Goal: Task Accomplishment & Management: Use online tool/utility

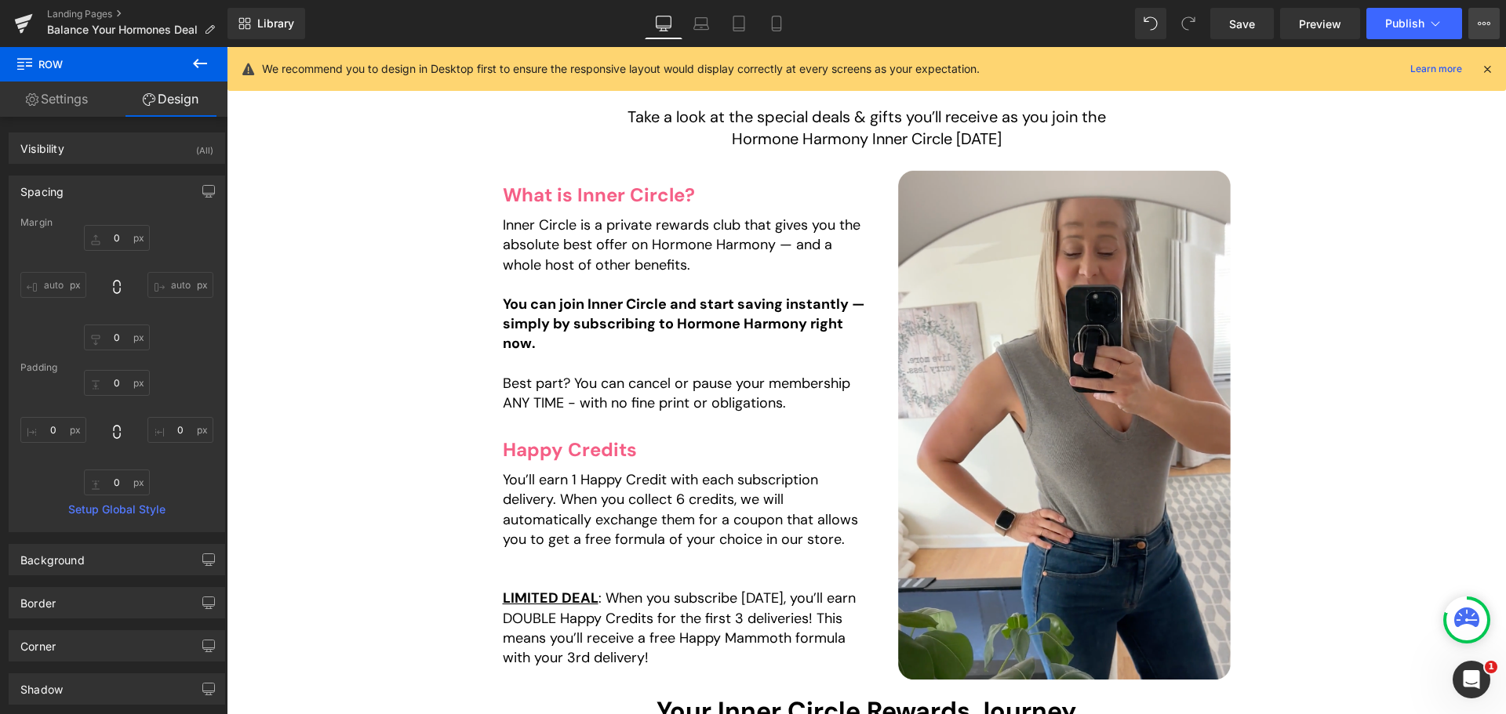
click at [1485, 10] on button "View Live Page View with current Template Save Template to Library Schedule Pub…" at bounding box center [1483, 23] width 31 height 31
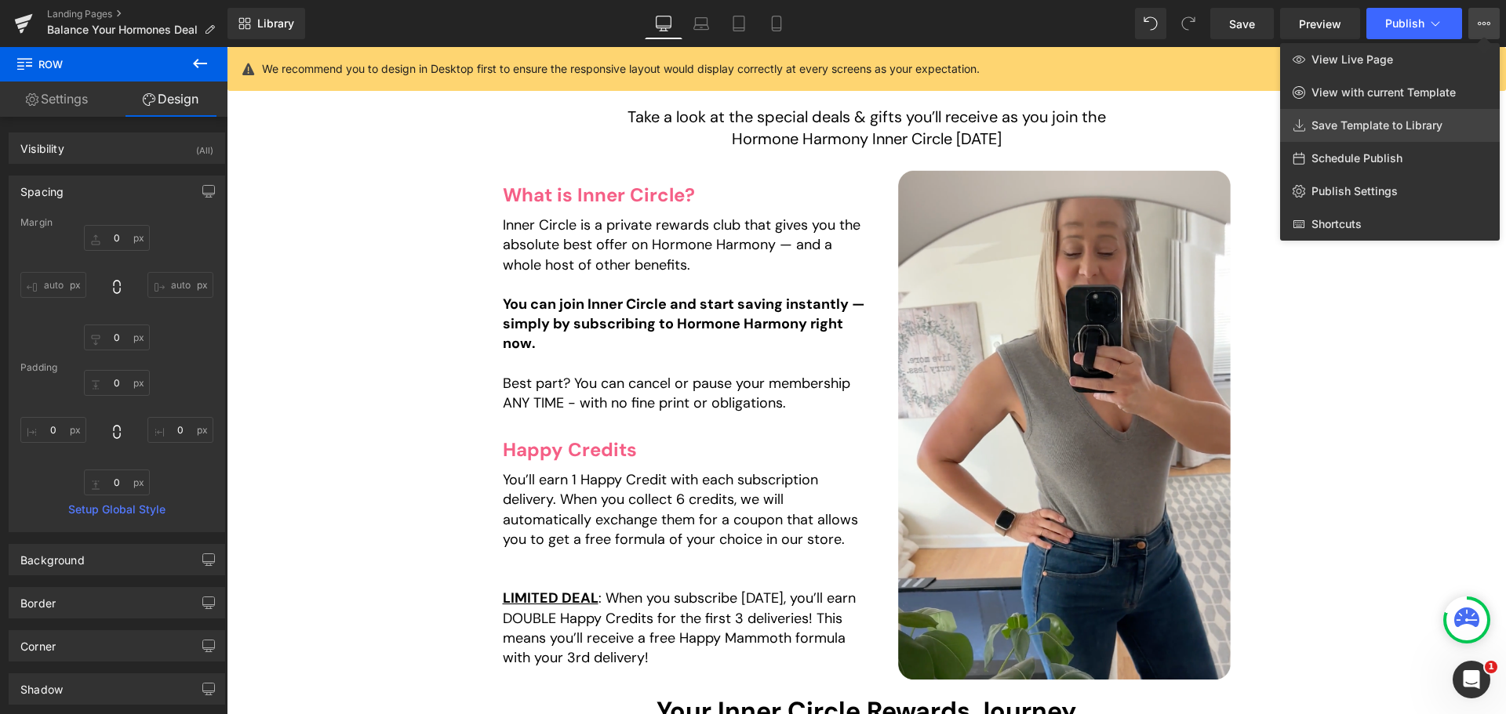
click at [1344, 136] on link "Save Template to Library" at bounding box center [1390, 125] width 220 height 33
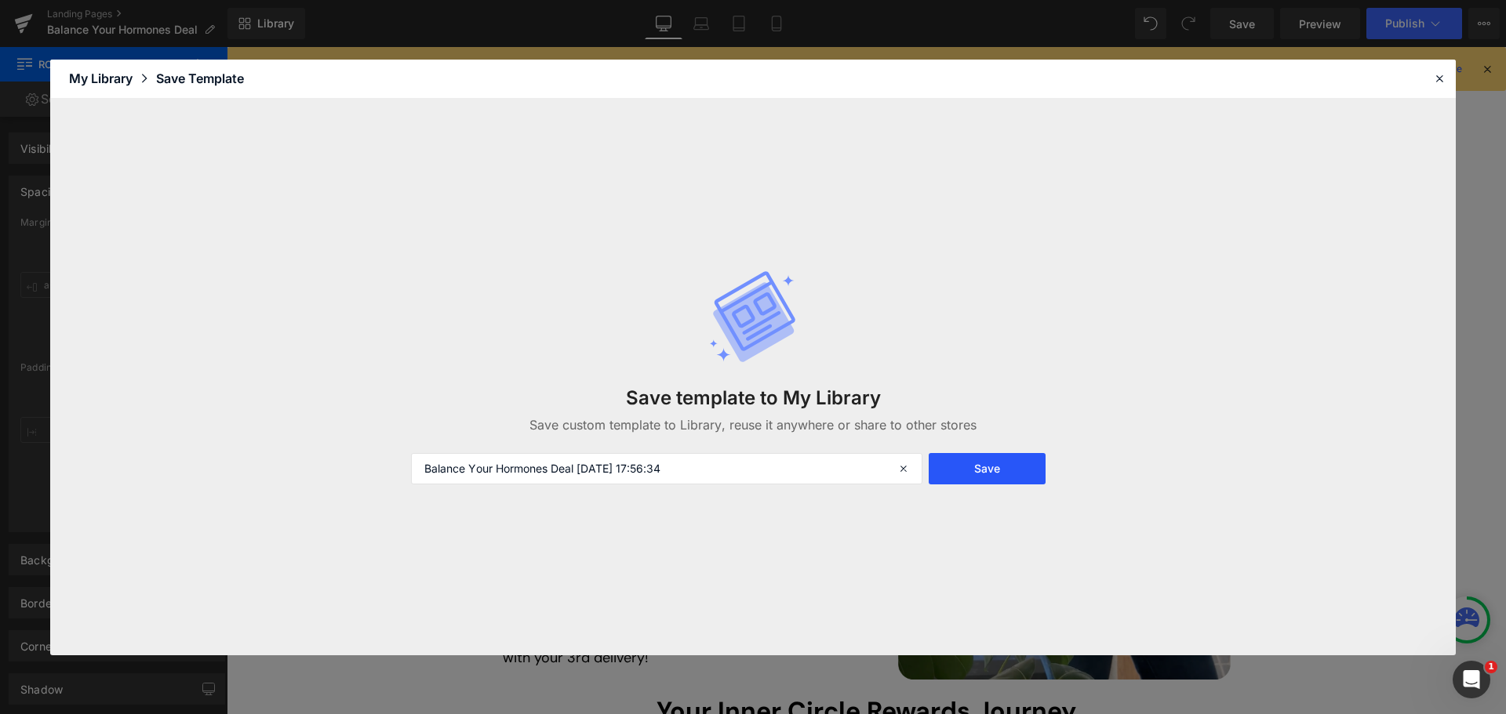
click at [1020, 482] on button "Save" at bounding box center [987, 468] width 117 height 31
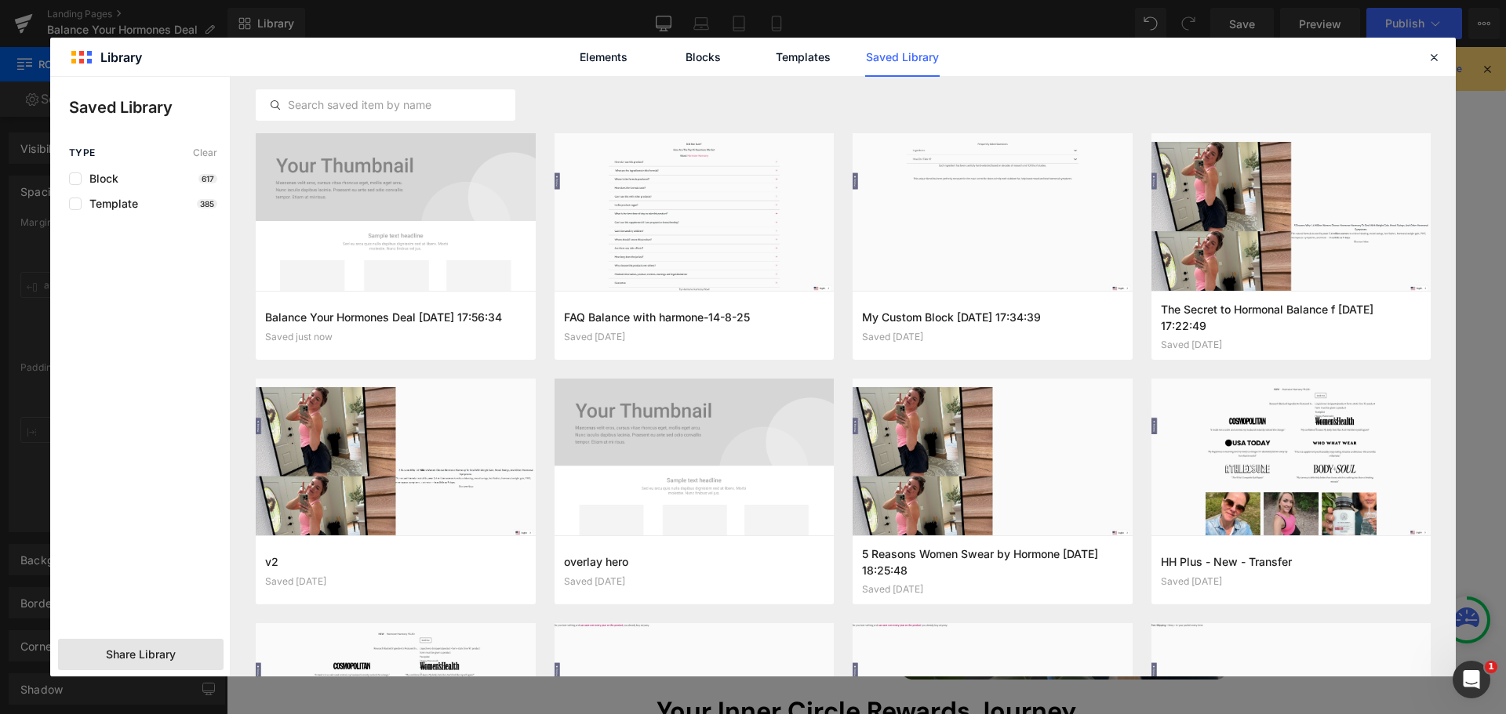
click at [170, 657] on span "Share Library" at bounding box center [141, 655] width 70 height 16
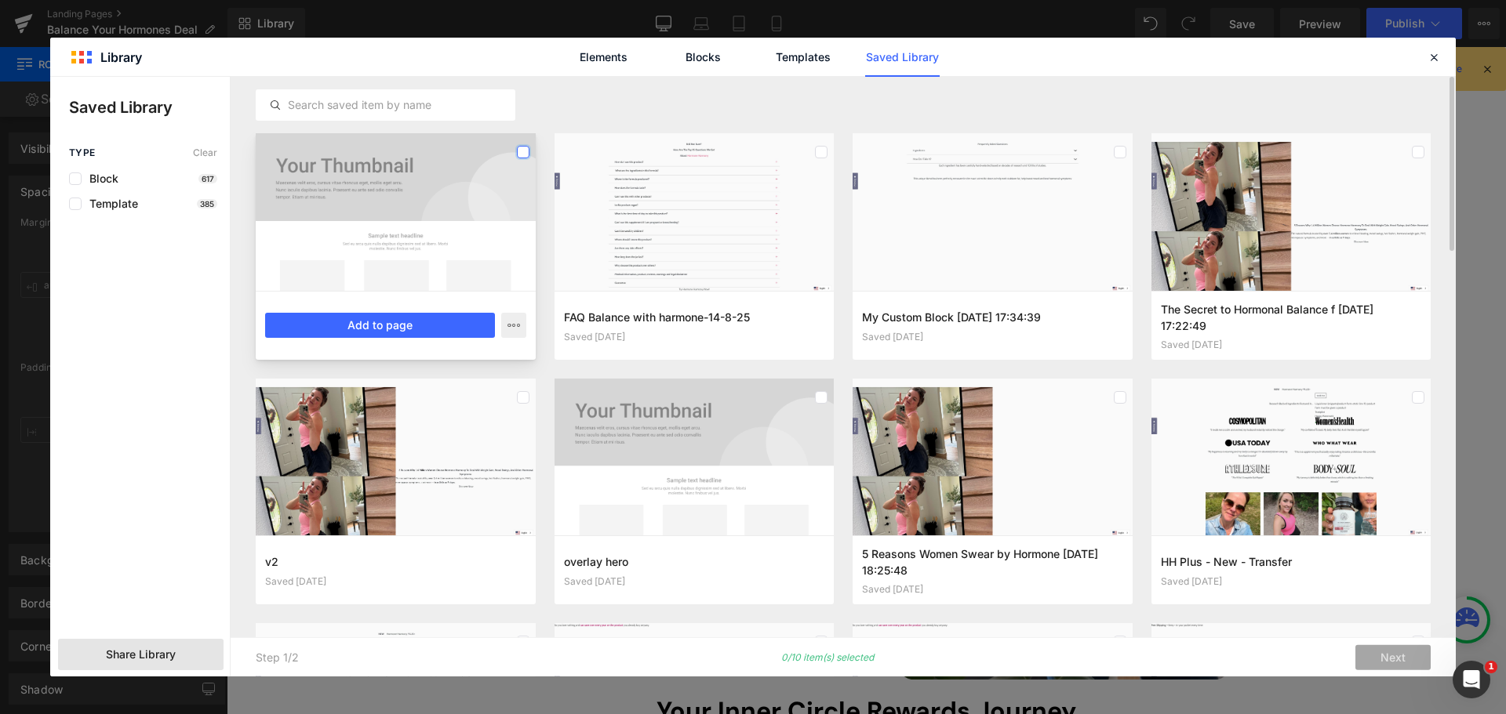
click at [524, 150] on label at bounding box center [523, 152] width 13 height 13
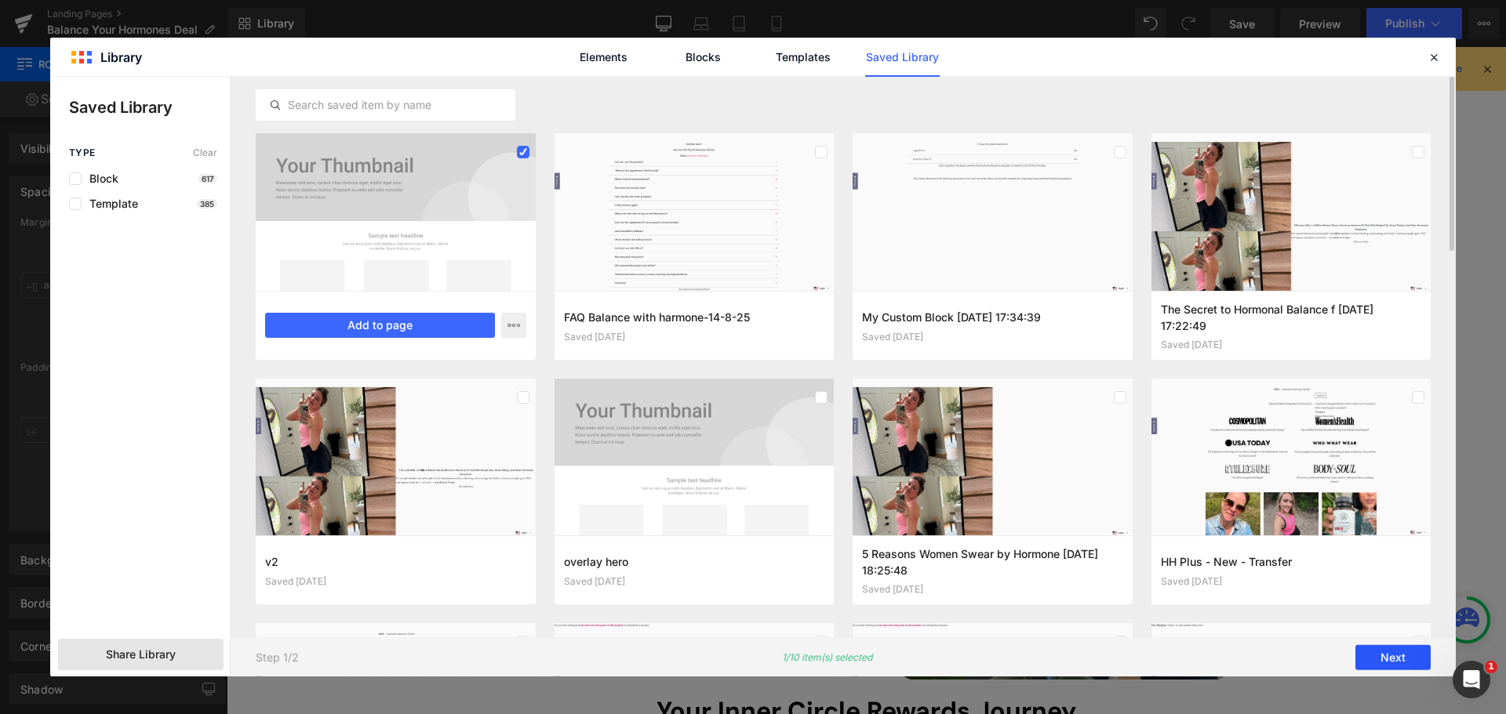
click at [1420, 657] on button "Next" at bounding box center [1392, 657] width 75 height 25
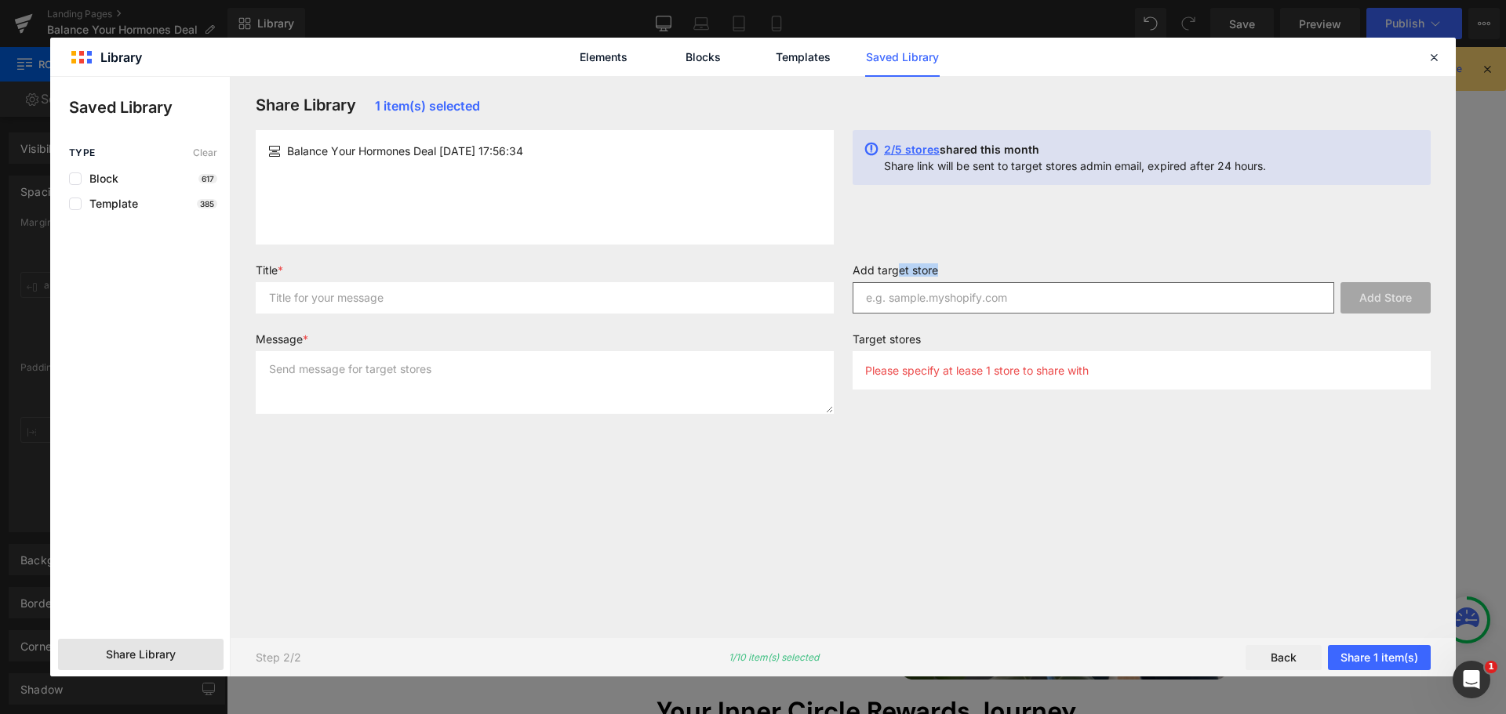
drag, startPoint x: 897, startPoint y: 275, endPoint x: 904, endPoint y: 291, distance: 17.2
click at [904, 291] on div "Add target store Add Store" at bounding box center [1141, 295] width 597 height 63
click at [906, 296] on input "text" at bounding box center [1093, 297] width 482 height 31
paste input "happy-mammoth-eu"
type input "happy-mammoth-eu"
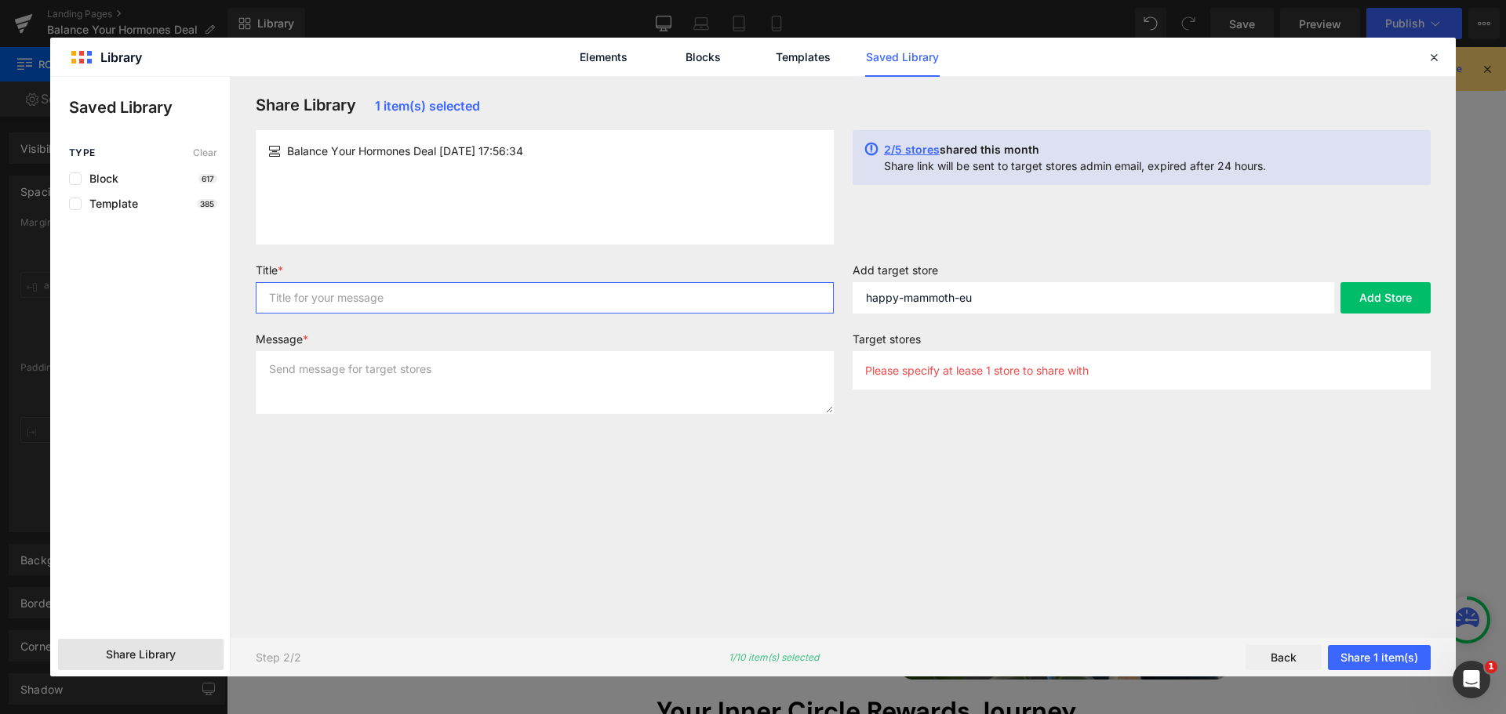
click at [596, 300] on input "text" at bounding box center [545, 297] width 578 height 31
paste input "happy-mammoth-eu"
click at [381, 191] on div "Balance Your Hormones Deal 2025-08-15 17:56:34" at bounding box center [545, 187] width 578 height 114
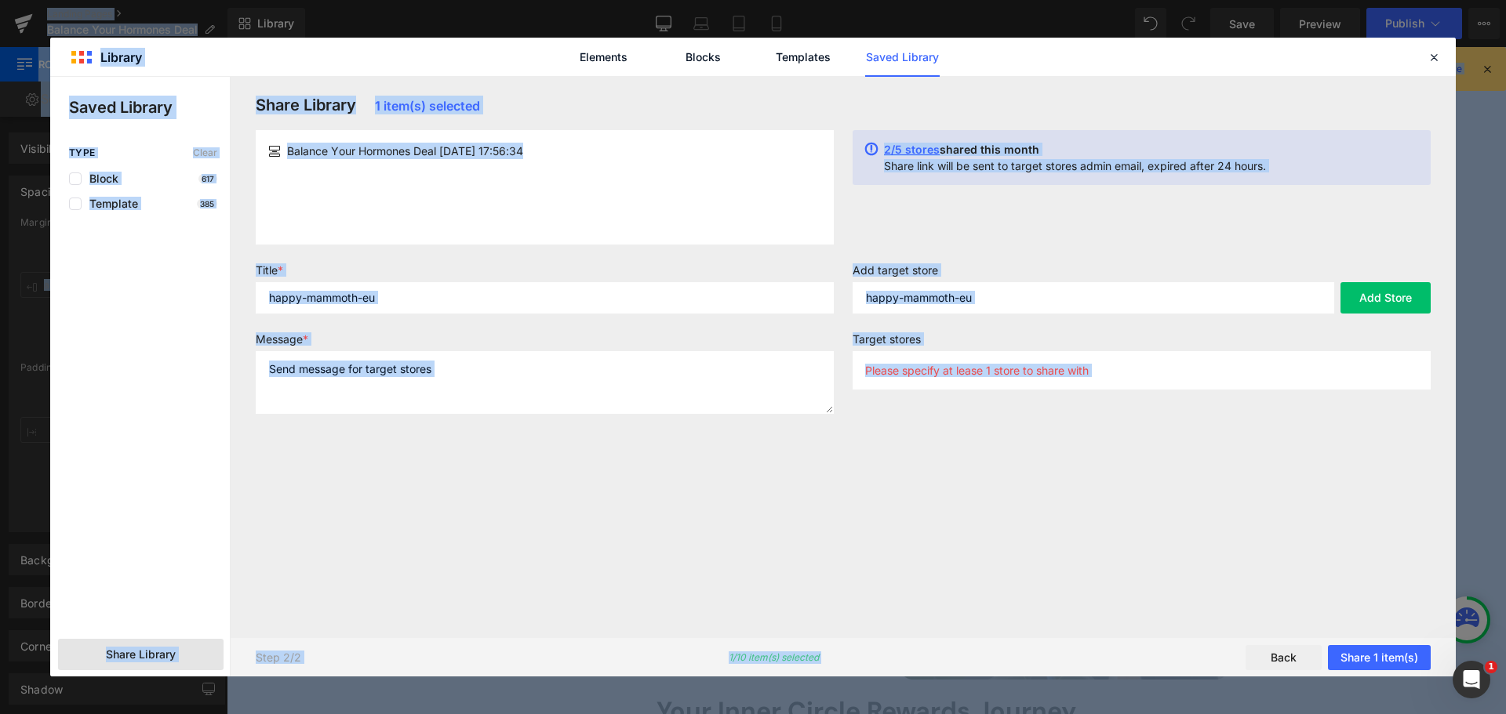
click at [523, 158] on span "Balance Your Hormones Deal 2025-08-15 17:56:34" at bounding box center [405, 151] width 236 height 16
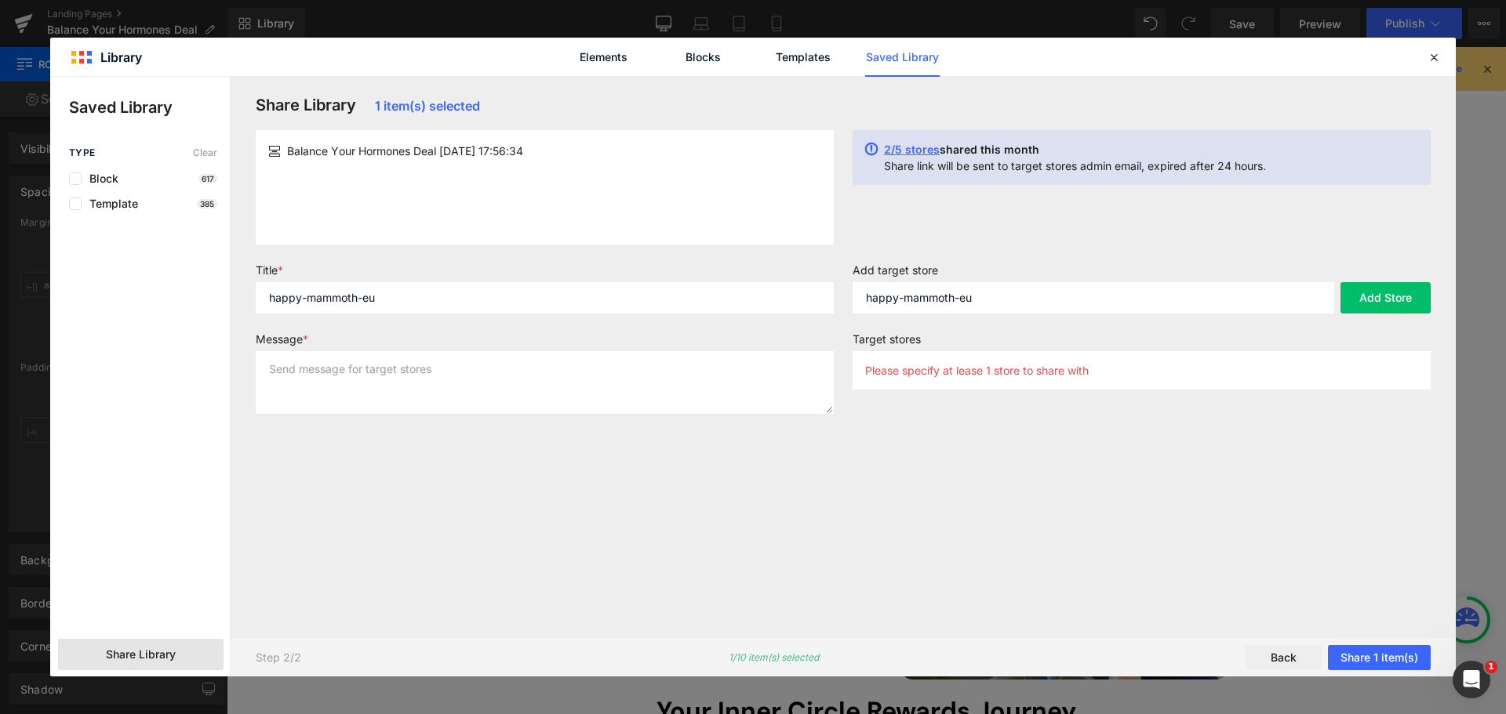
click at [523, 157] on span "Balance Your Hormones Deal 2025-08-15 17:56:34" at bounding box center [405, 151] width 236 height 16
click at [438, 300] on input "happy-mammoth-eu" at bounding box center [545, 297] width 578 height 31
paste input "Balance Your Hormones Deal 2025-08-15 17:56:34"
type input "Balance Your Hormones Deal 2025-08-15 17:56:34"
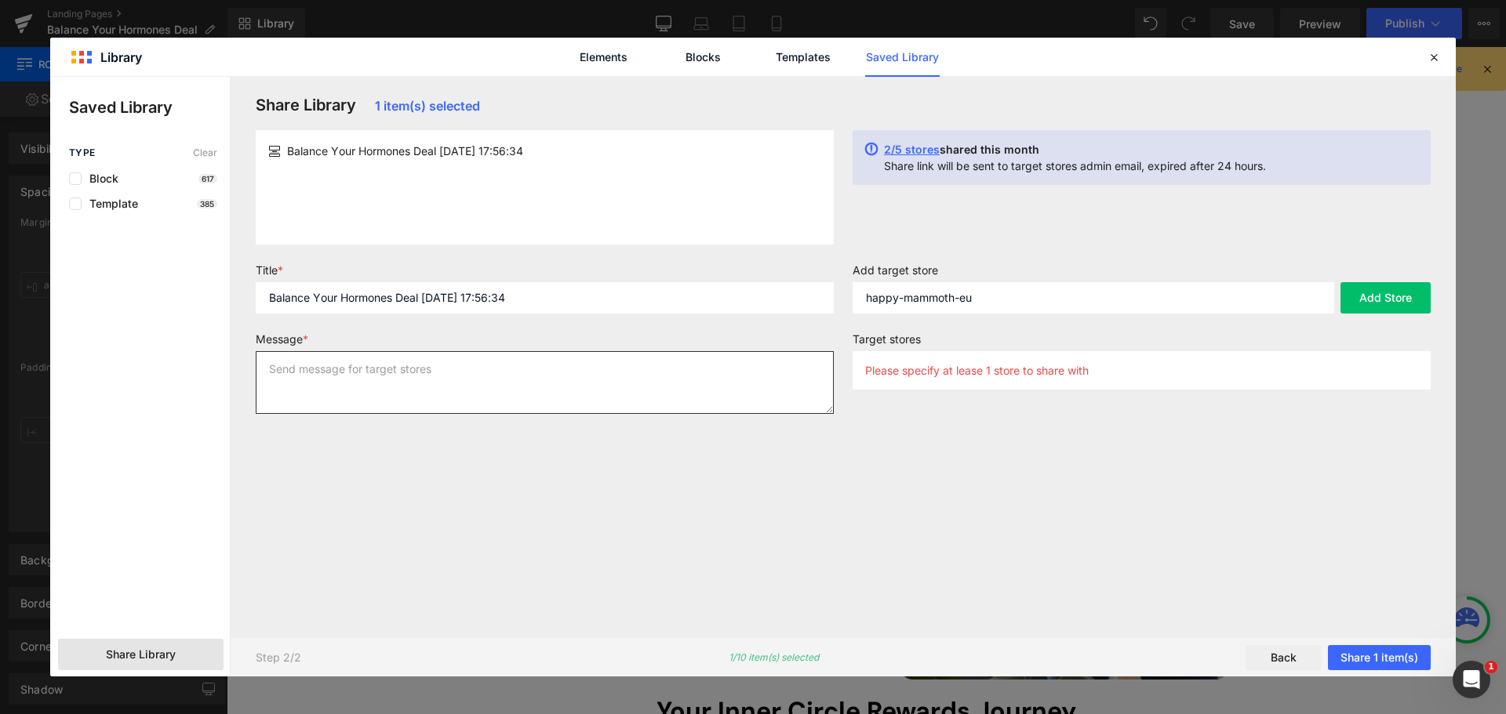
click at [453, 410] on textarea at bounding box center [545, 382] width 578 height 63
paste textarea "Balance Your Hormones Deal 2025-08-15 17:56:34"
type textarea "Balance Your Hormones Deal 2025-08-15 17:56:34"
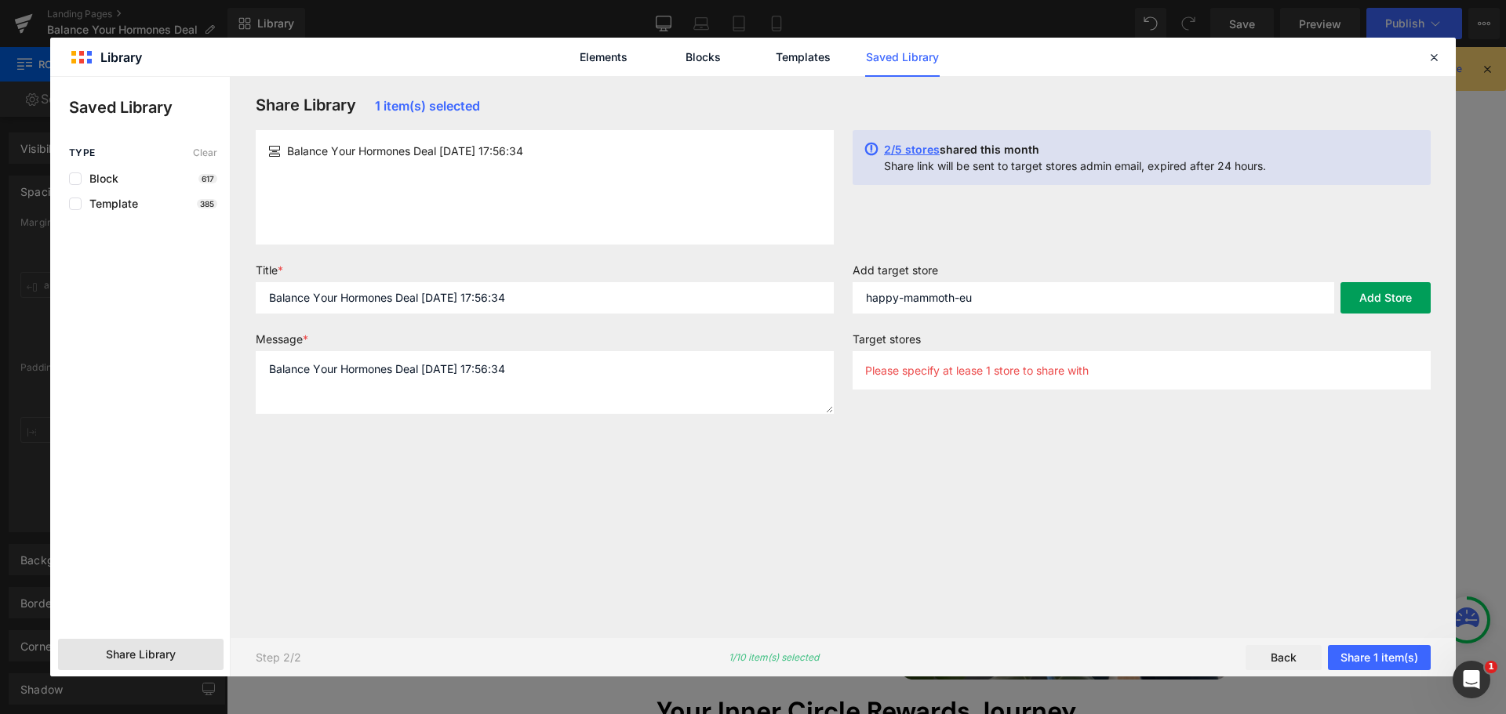
click at [1376, 293] on button "Add Store" at bounding box center [1385, 297] width 90 height 31
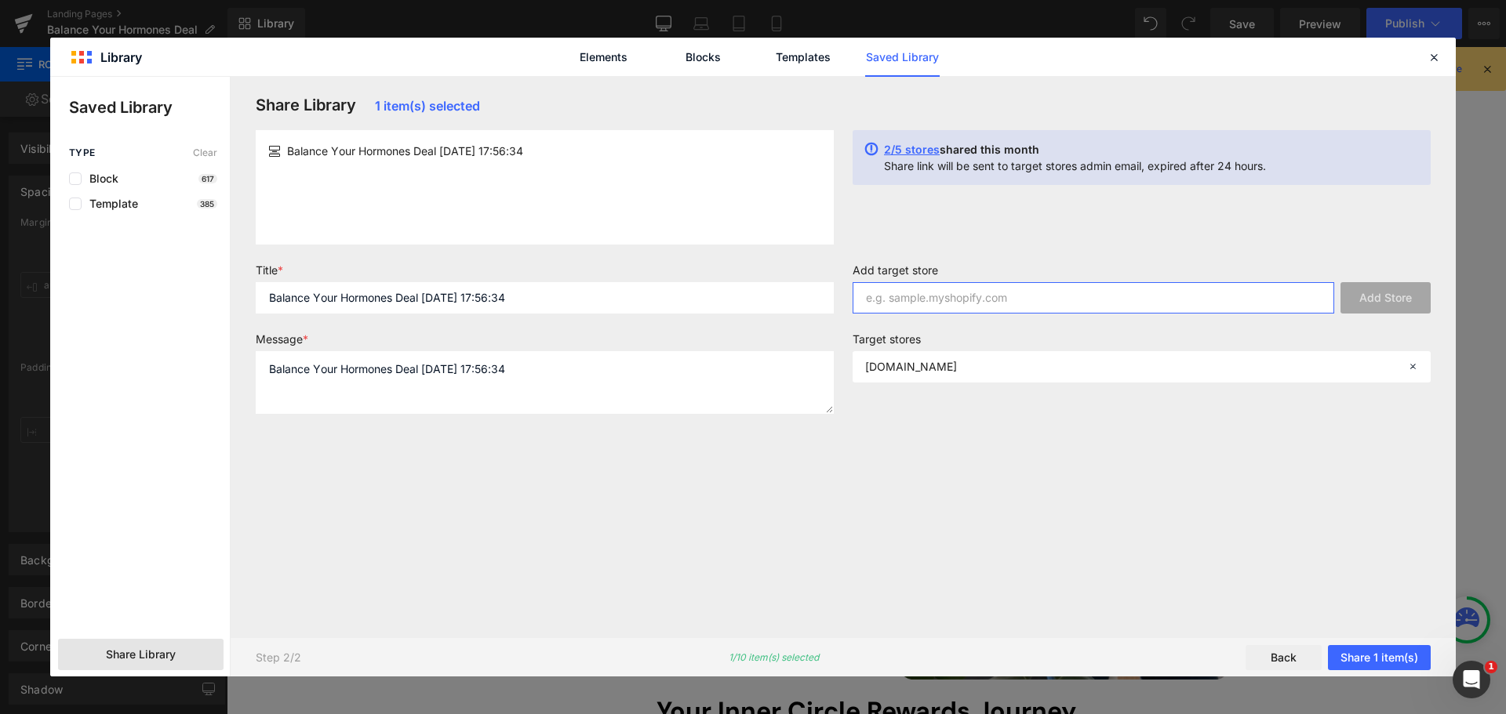
click at [1019, 307] on input "text" at bounding box center [1093, 297] width 482 height 31
paste input "happy-mammoth"
type input "happy-mammoth"
click at [1413, 301] on button "Add Store" at bounding box center [1385, 297] width 90 height 31
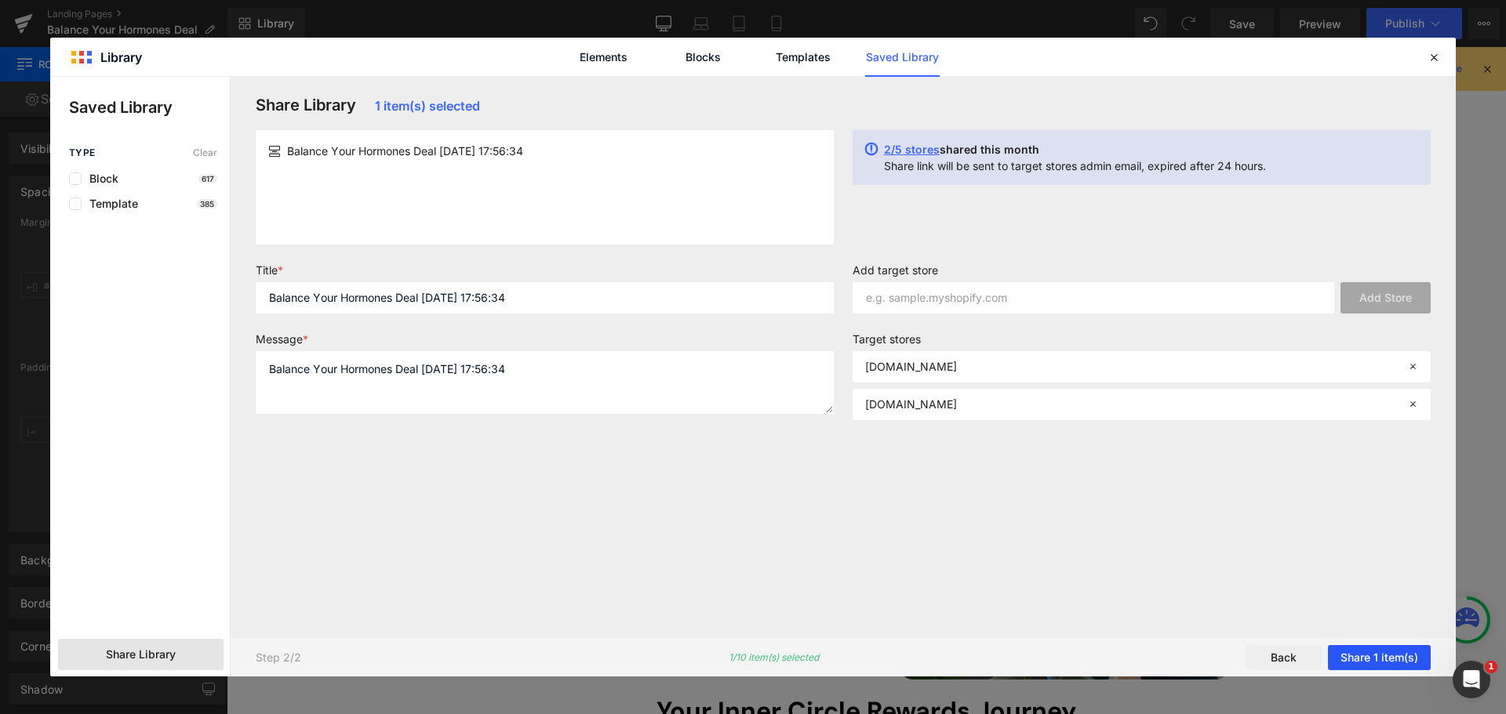
click at [1399, 660] on button "Share 1 item(s)" at bounding box center [1379, 657] width 103 height 25
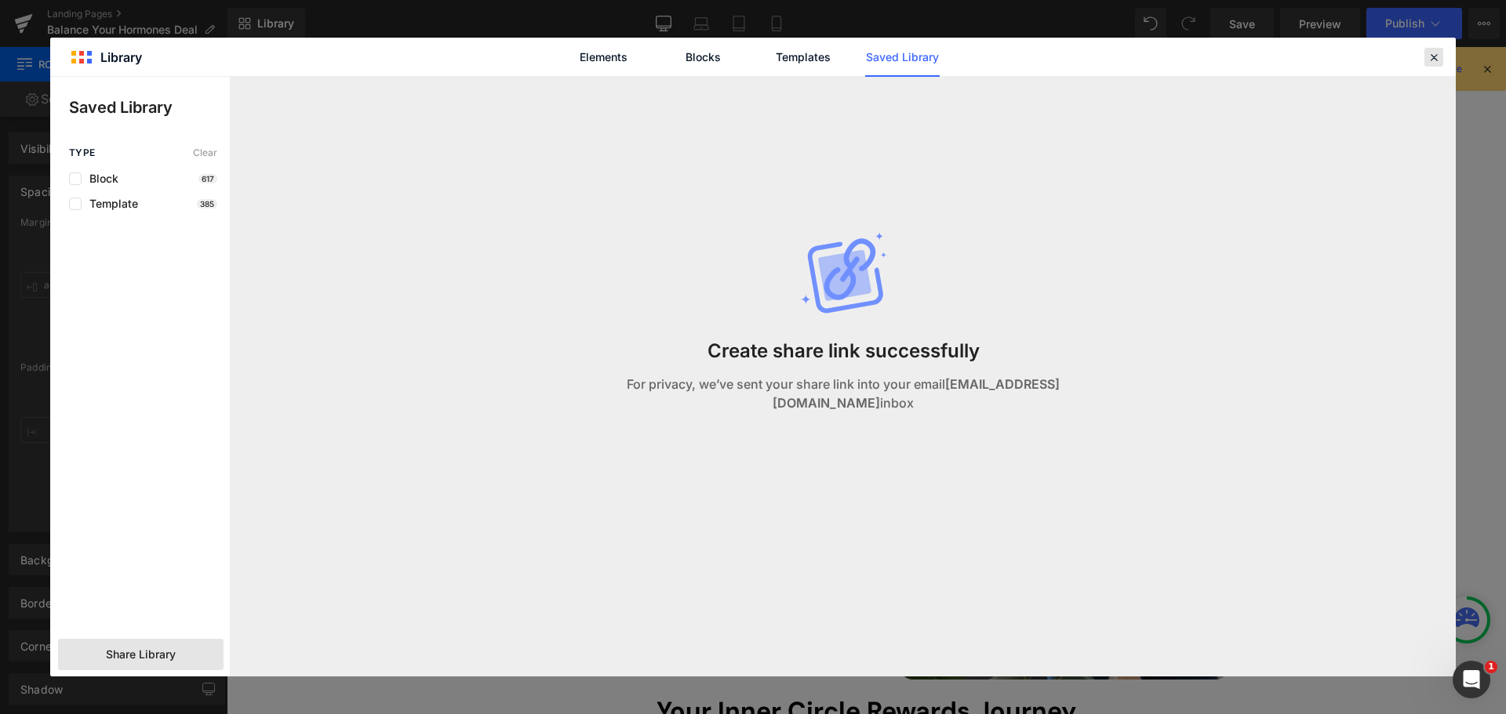
click at [1434, 63] on icon at bounding box center [1434, 57] width 14 height 14
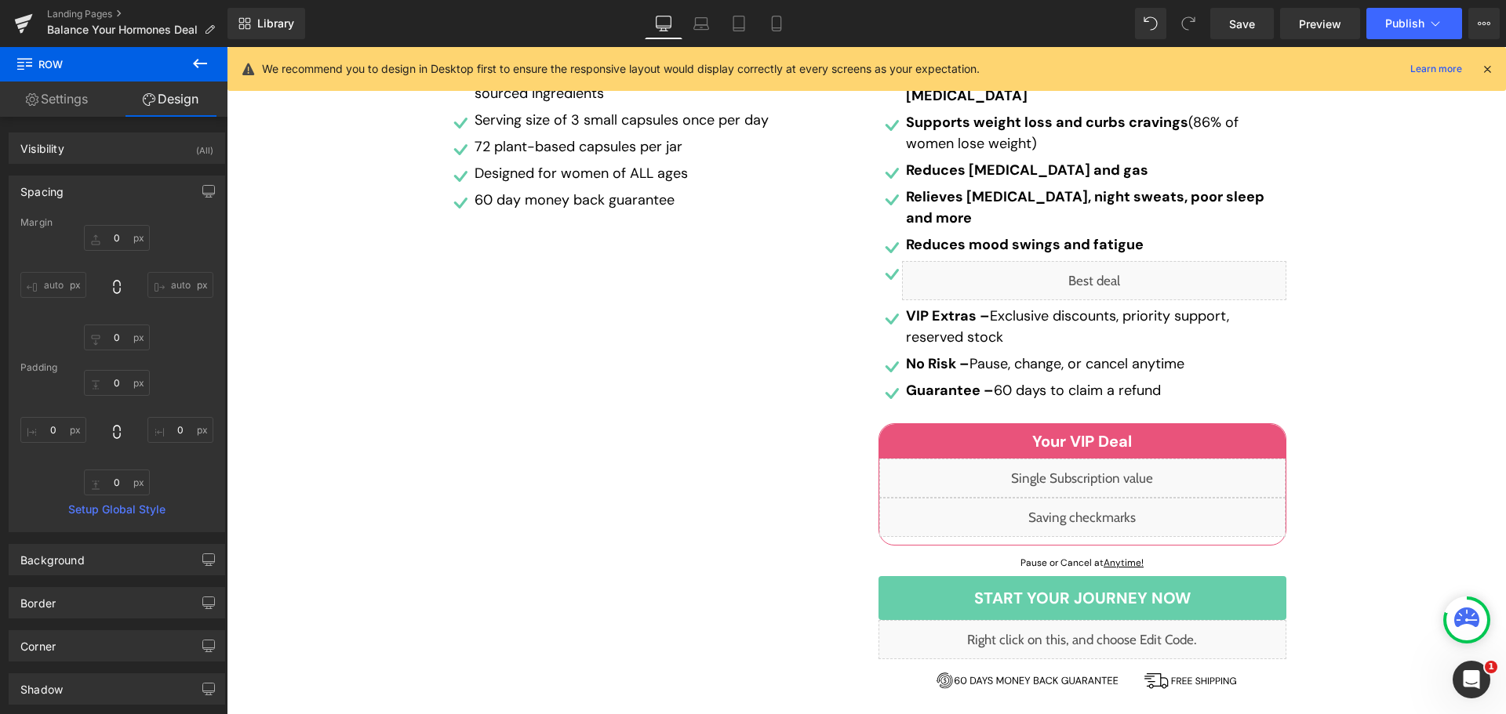
scroll to position [549, 0]
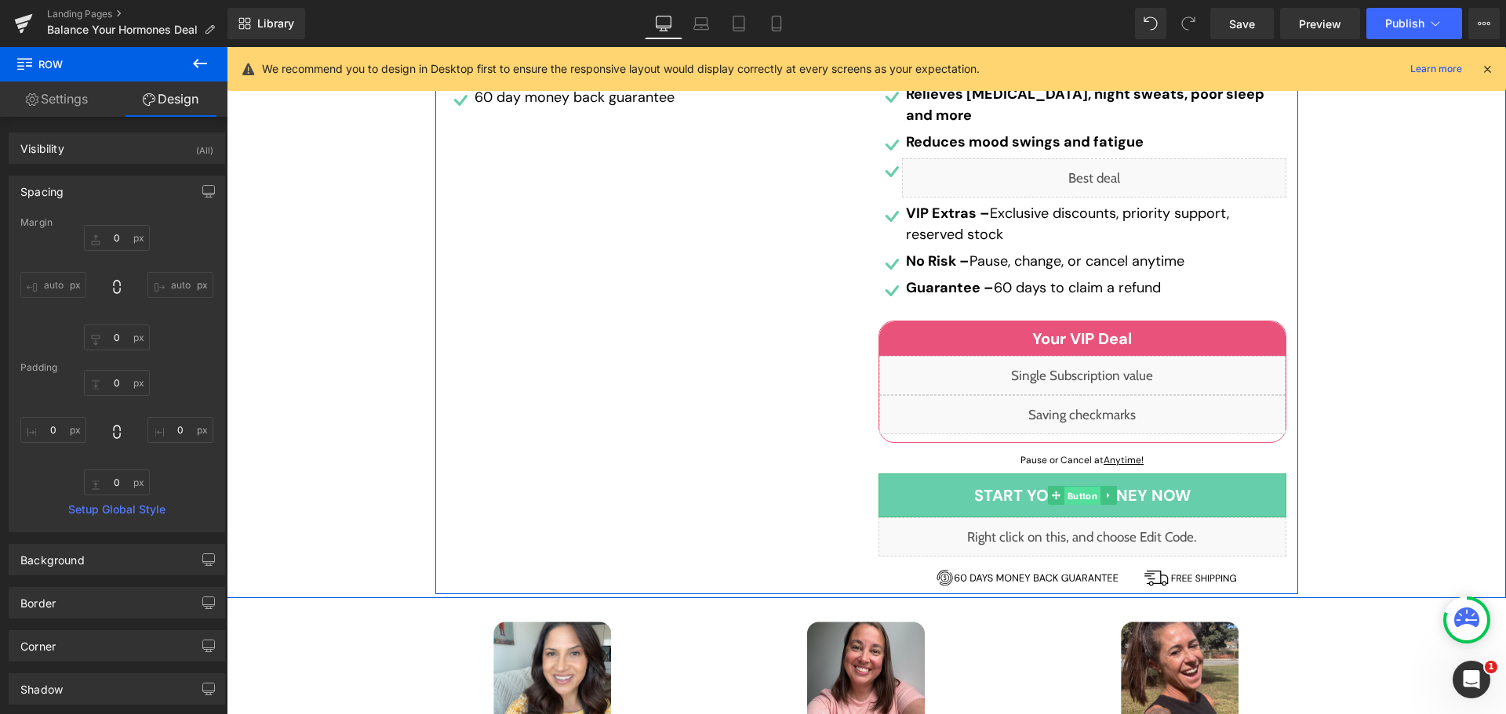
click at [1075, 487] on span "Button" at bounding box center [1081, 496] width 36 height 19
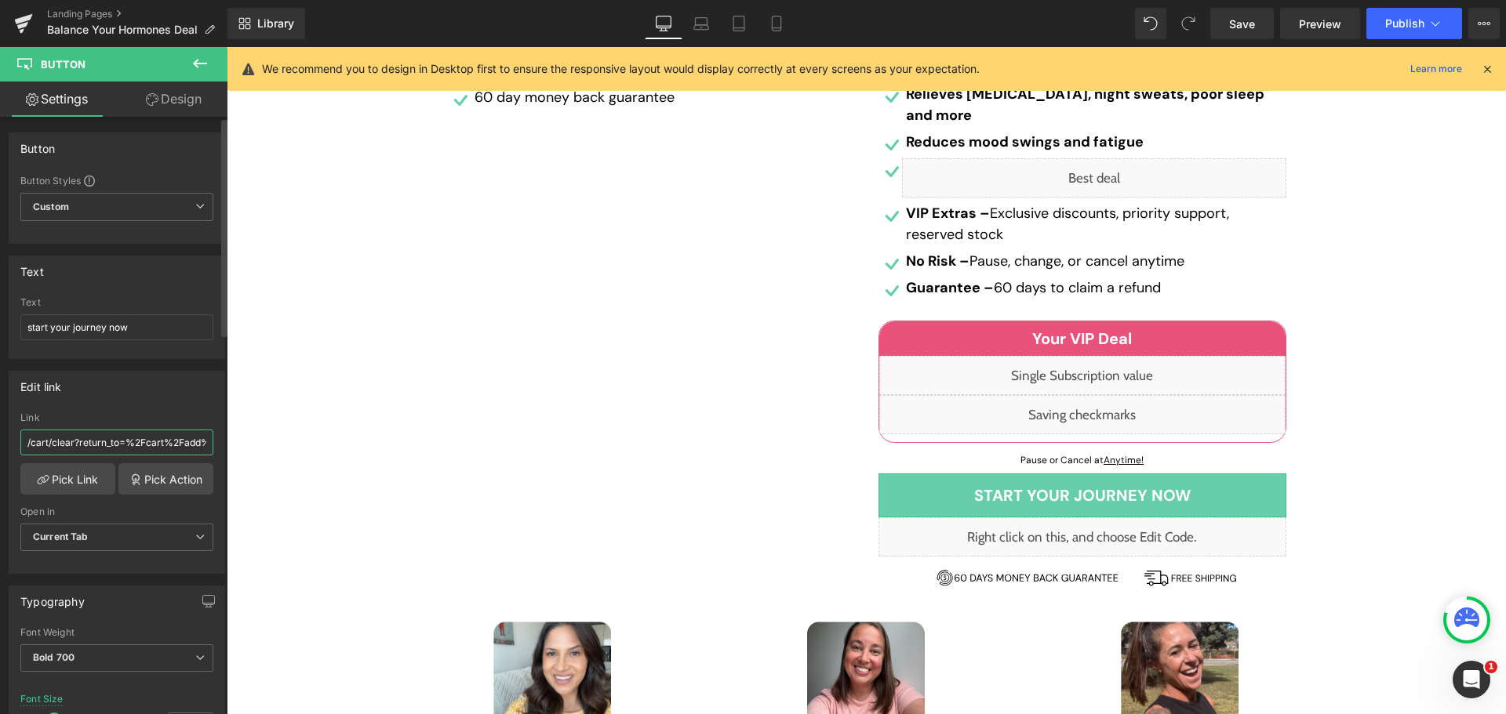
click at [87, 438] on input "/cart/clear?return_to=%2Fcart%2Fadd%3Fitems%5B%5D%5Bid%5D%3D41535641518154%26it…" at bounding box center [116, 443] width 193 height 26
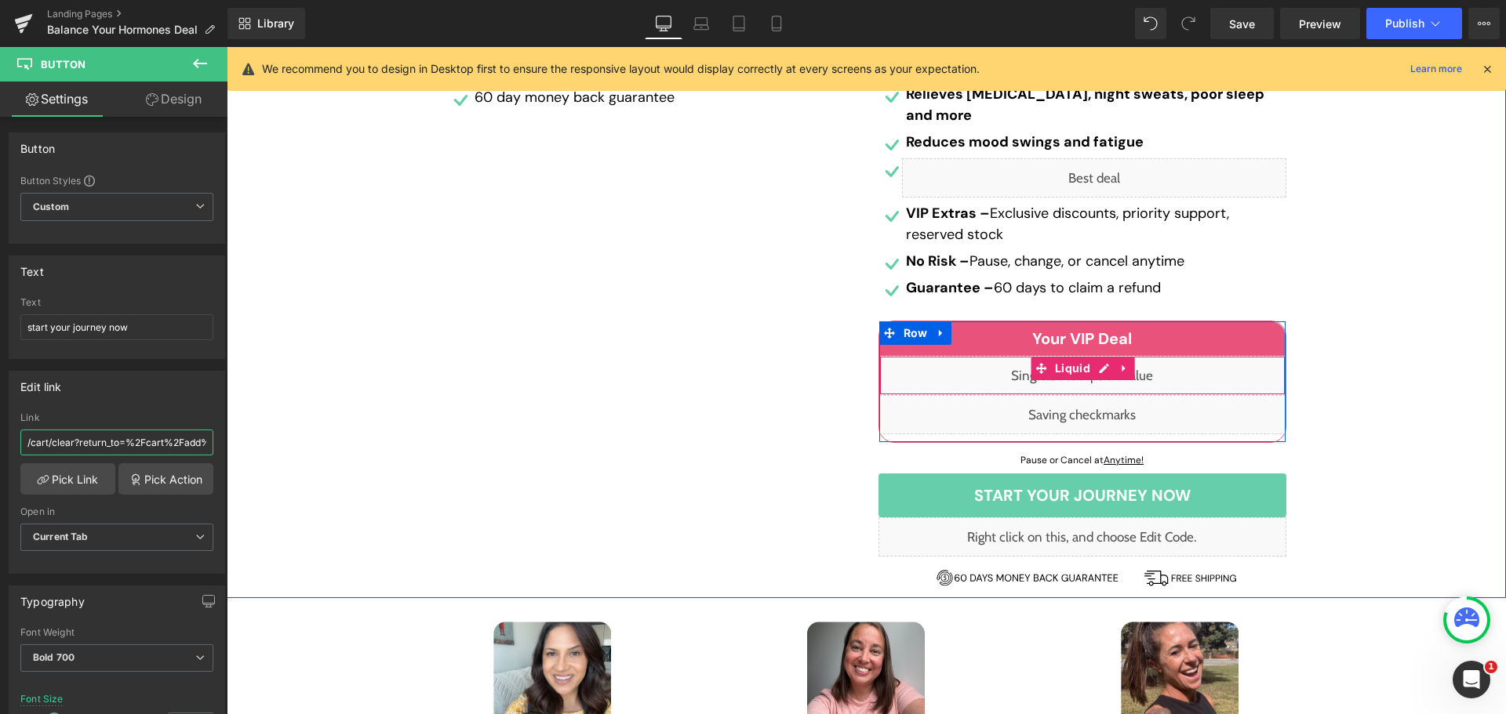
scroll to position [0, 0]
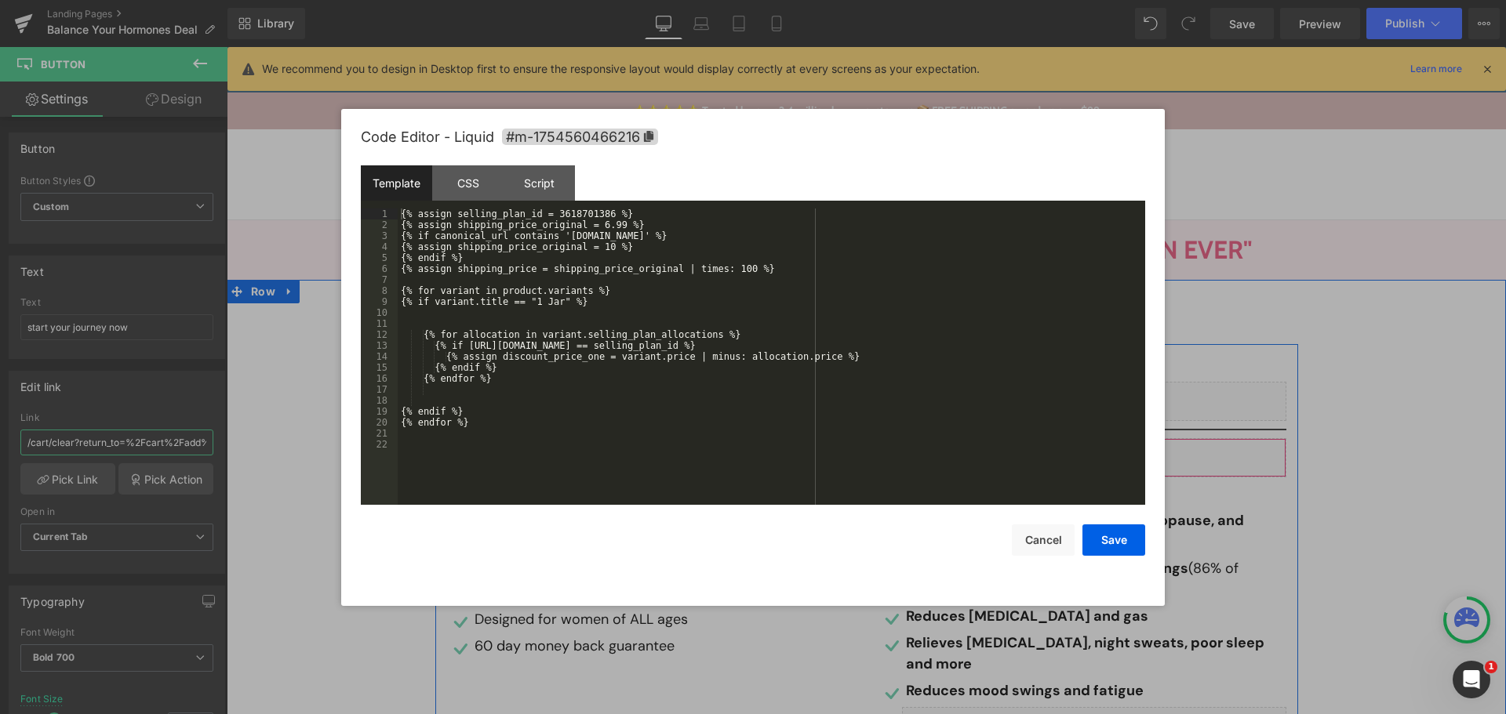
click at [1096, 454] on div "Liquid" at bounding box center [1082, 457] width 408 height 39
click at [1030, 538] on button "Cancel" at bounding box center [1043, 540] width 63 height 31
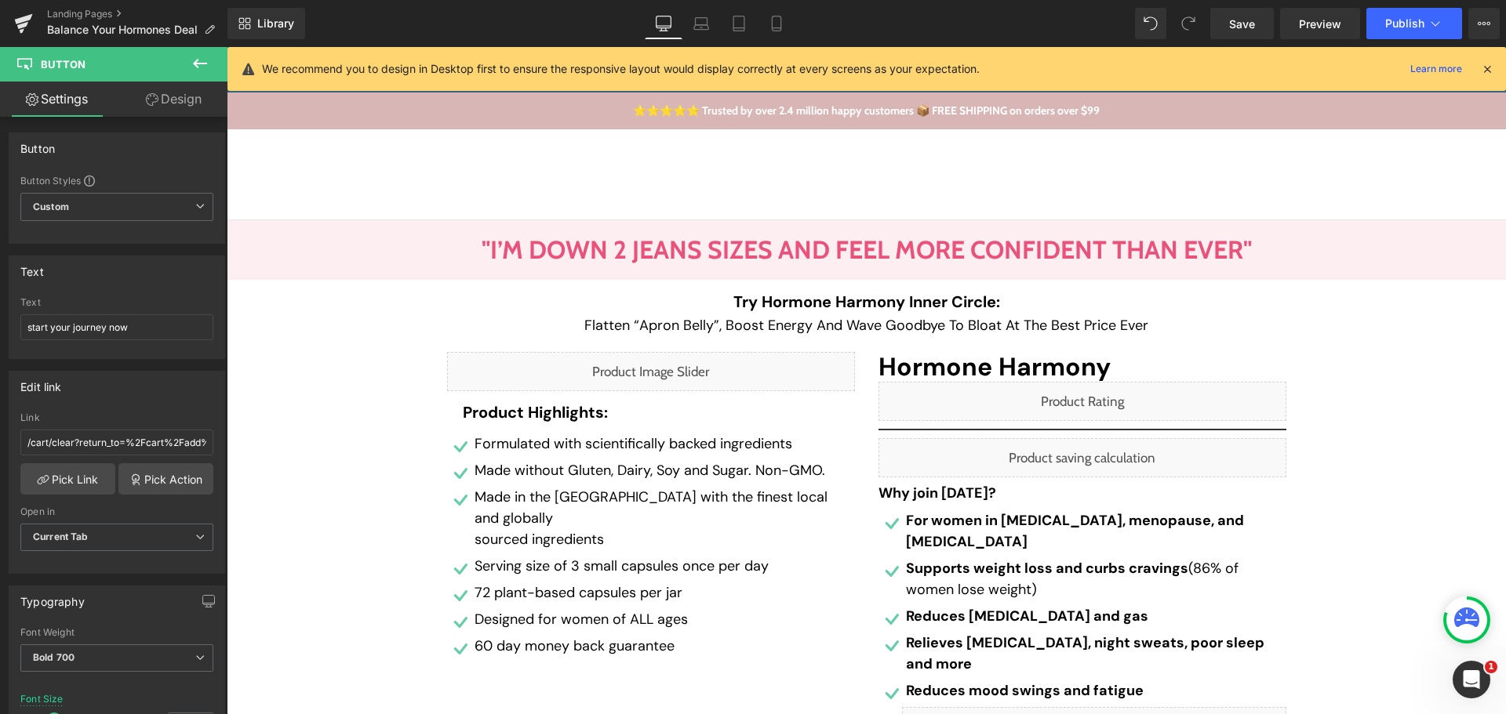
scroll to position [314, 0]
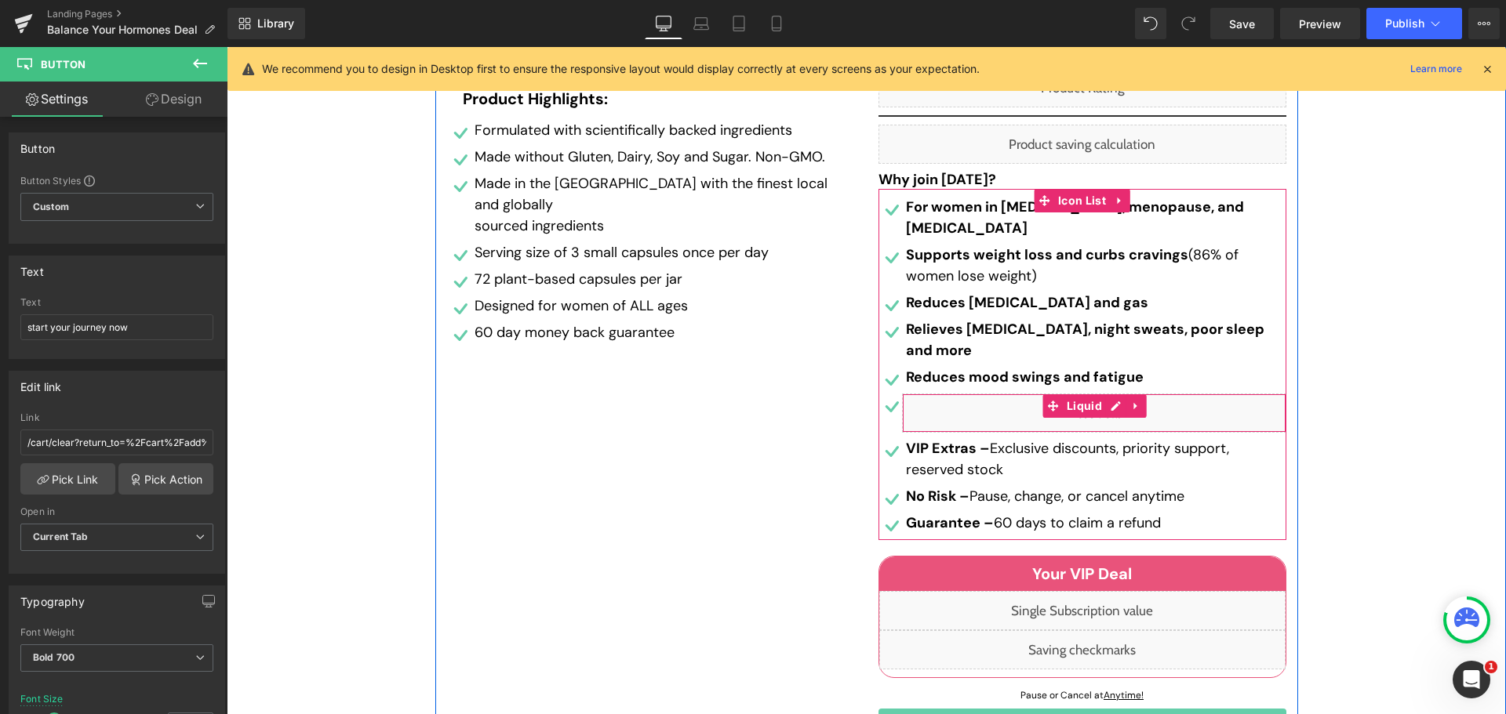
click at [1107, 394] on div "Liquid" at bounding box center [1094, 413] width 384 height 39
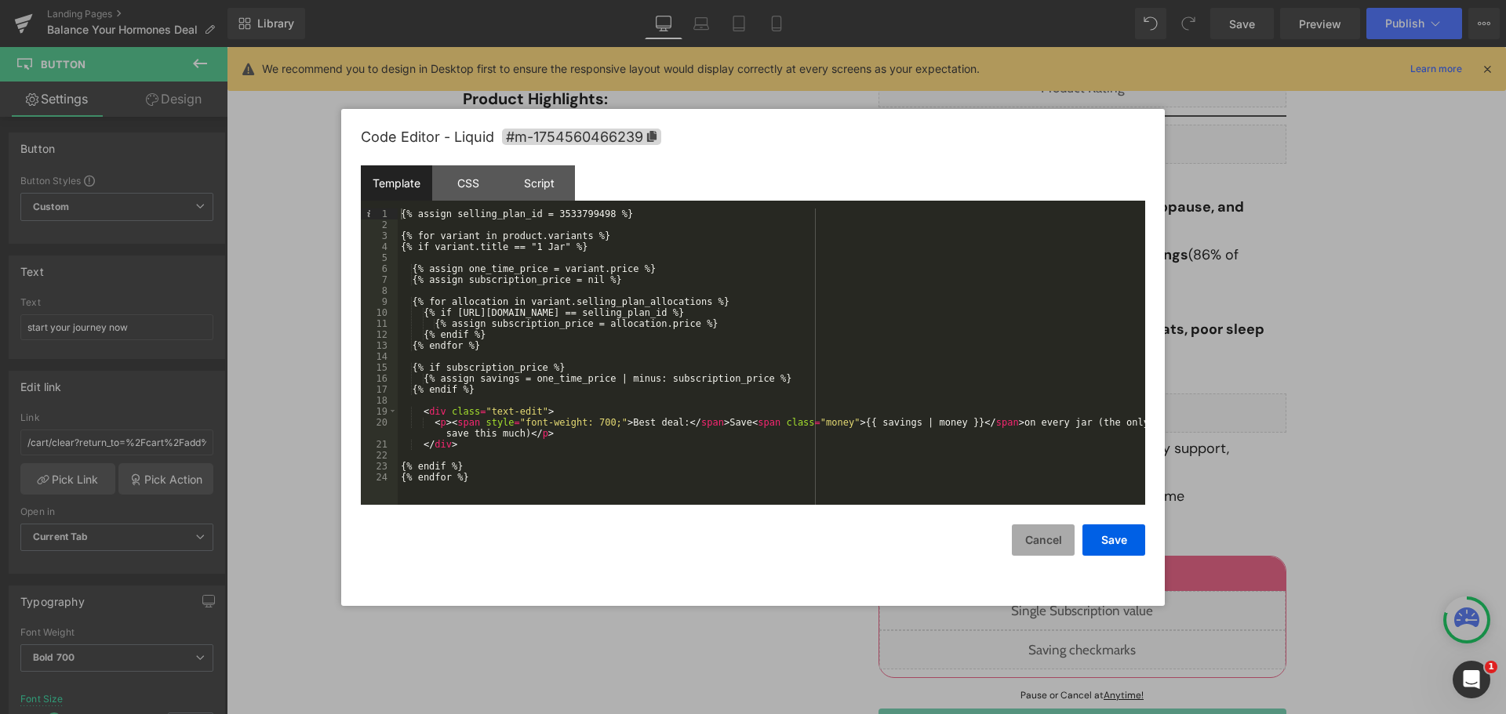
click at [1023, 534] on button "Cancel" at bounding box center [1043, 540] width 63 height 31
click at [1107, 394] on div "Liquid" at bounding box center [1094, 413] width 384 height 39
drag, startPoint x: 1047, startPoint y: 554, endPoint x: 816, endPoint y: 502, distance: 236.3
click at [1047, 554] on button "Cancel" at bounding box center [1043, 540] width 63 height 31
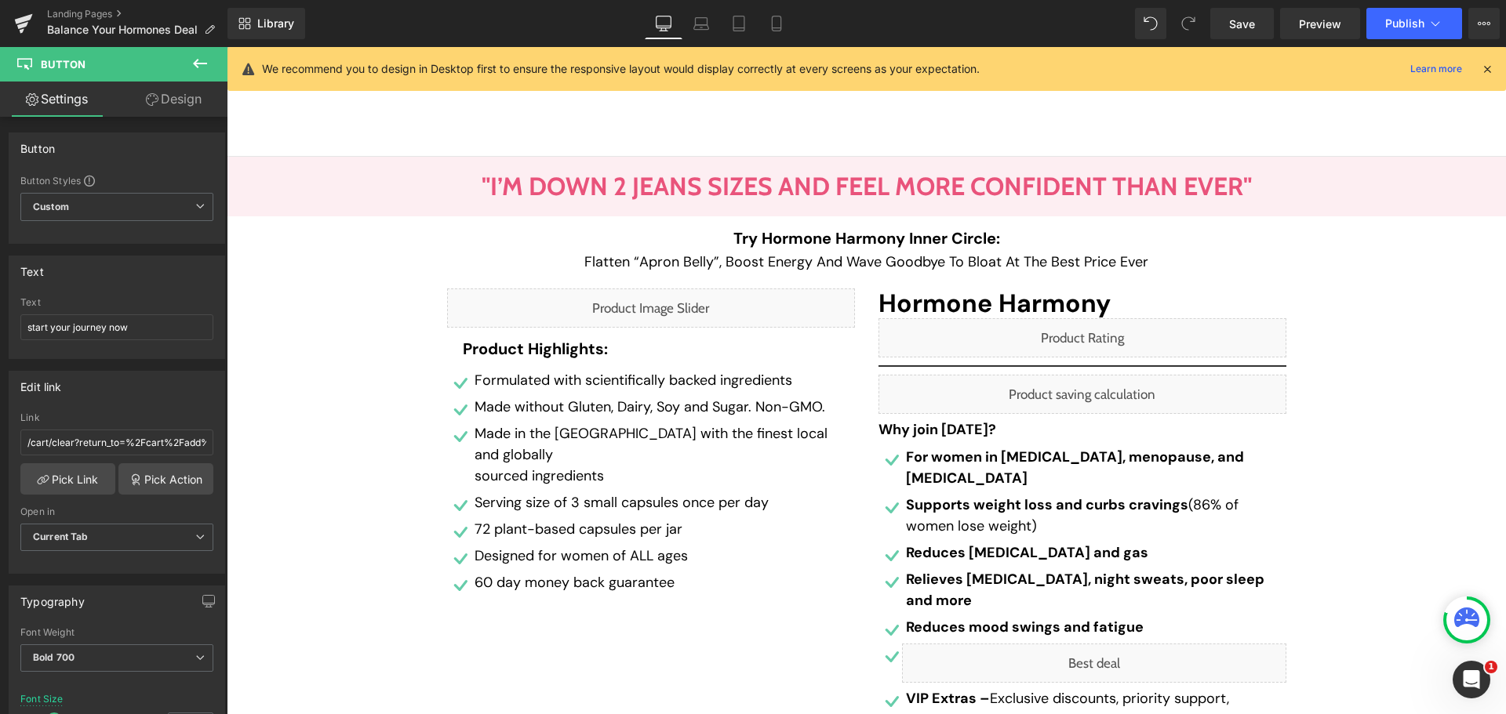
scroll to position [0, 0]
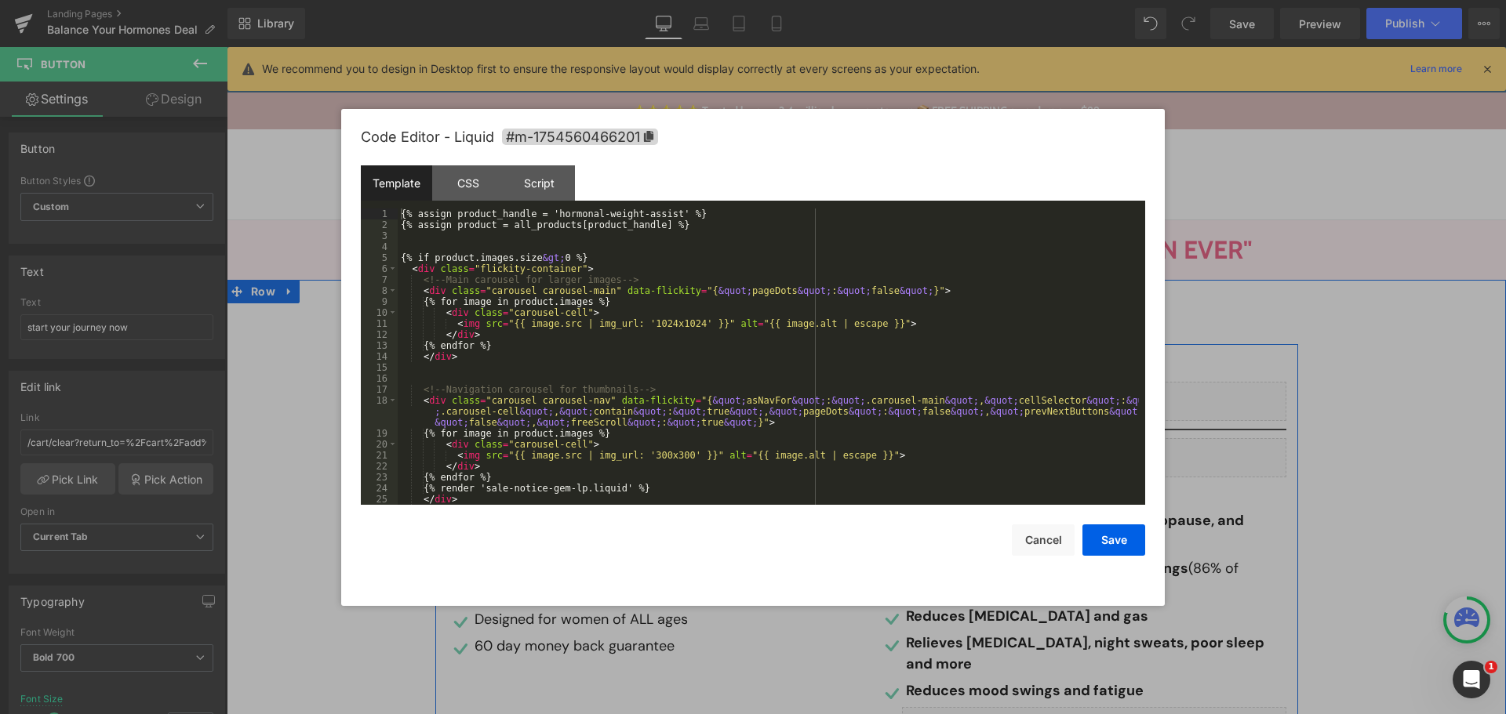
click at [667, 370] on icon at bounding box center [672, 364] width 11 height 12
click at [1041, 541] on button "Cancel" at bounding box center [1043, 540] width 63 height 31
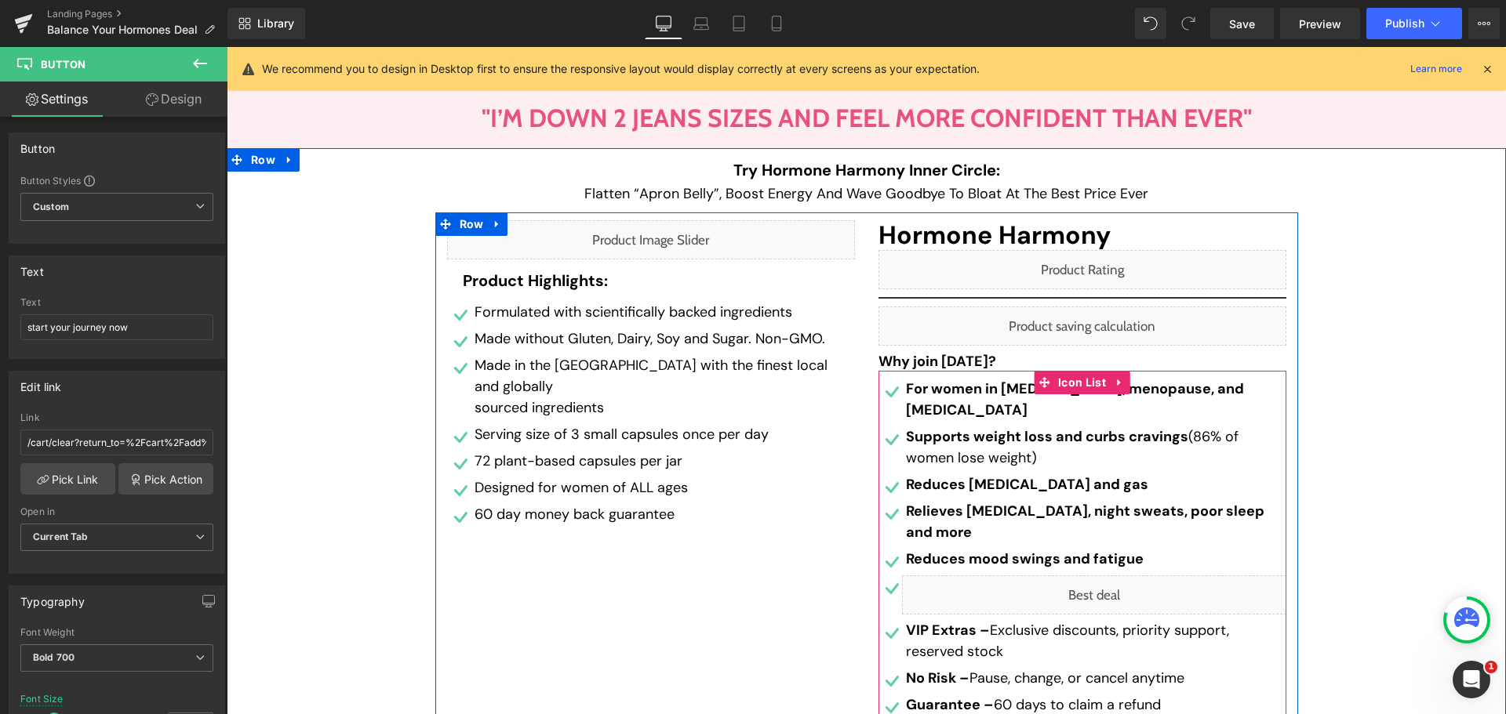
scroll to position [157, 0]
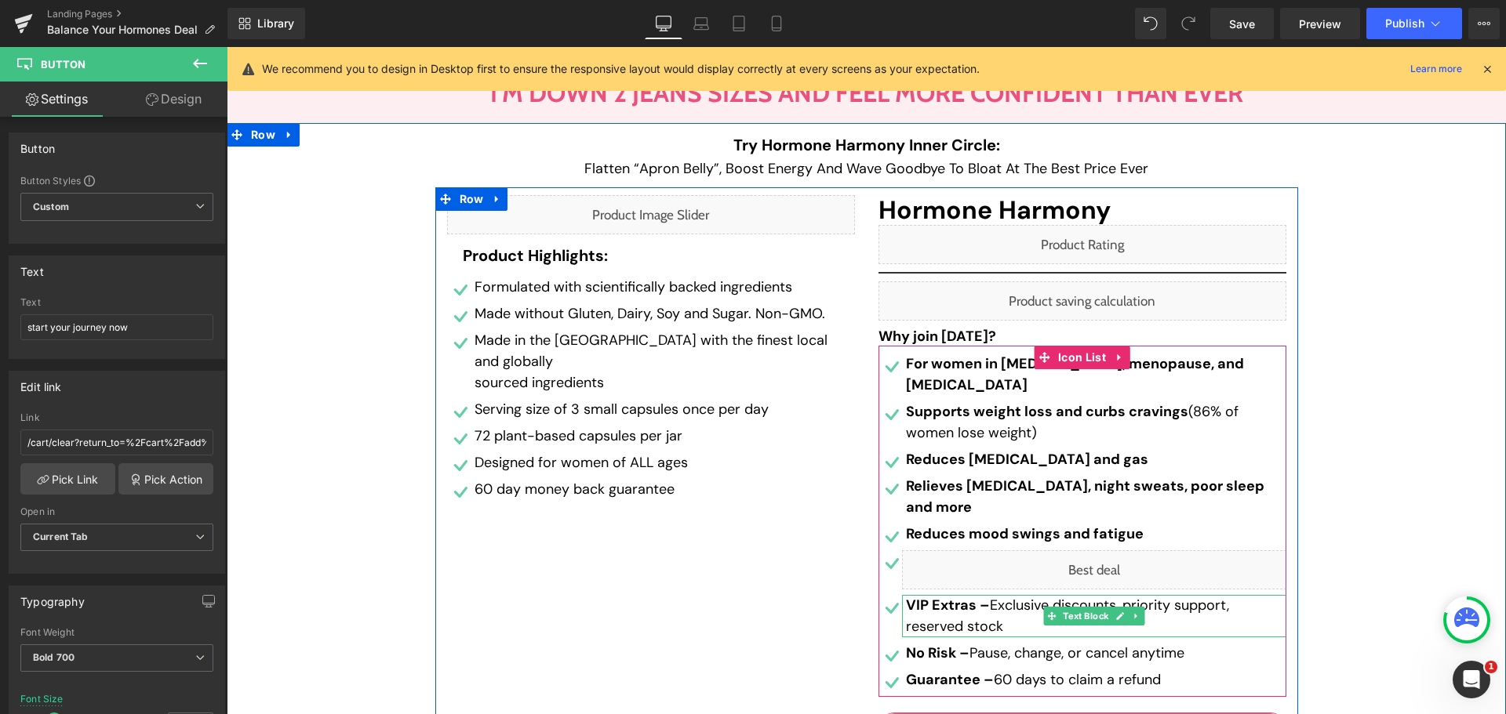
click at [1092, 607] on span "Text Block" at bounding box center [1086, 616] width 52 height 19
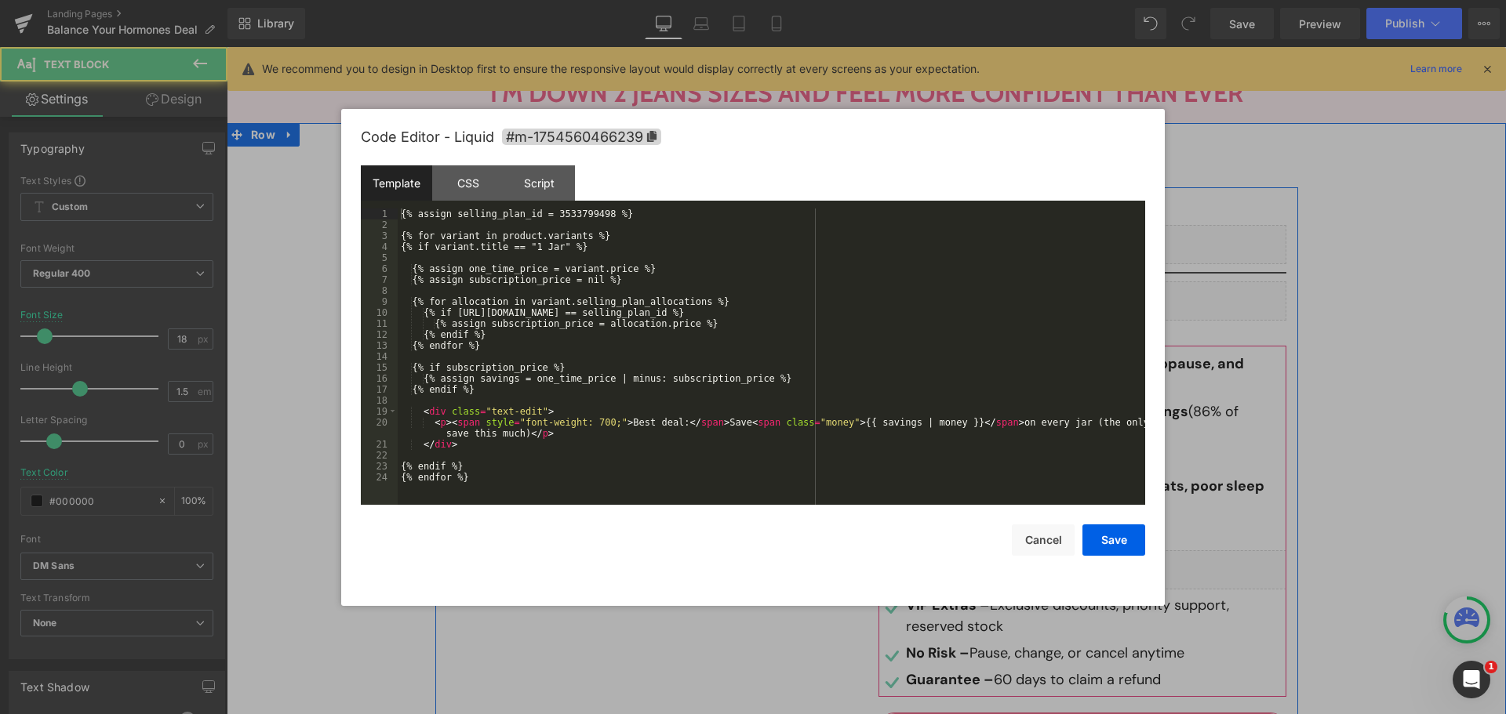
click at [1104, 551] on div "Liquid" at bounding box center [1094, 570] width 384 height 39
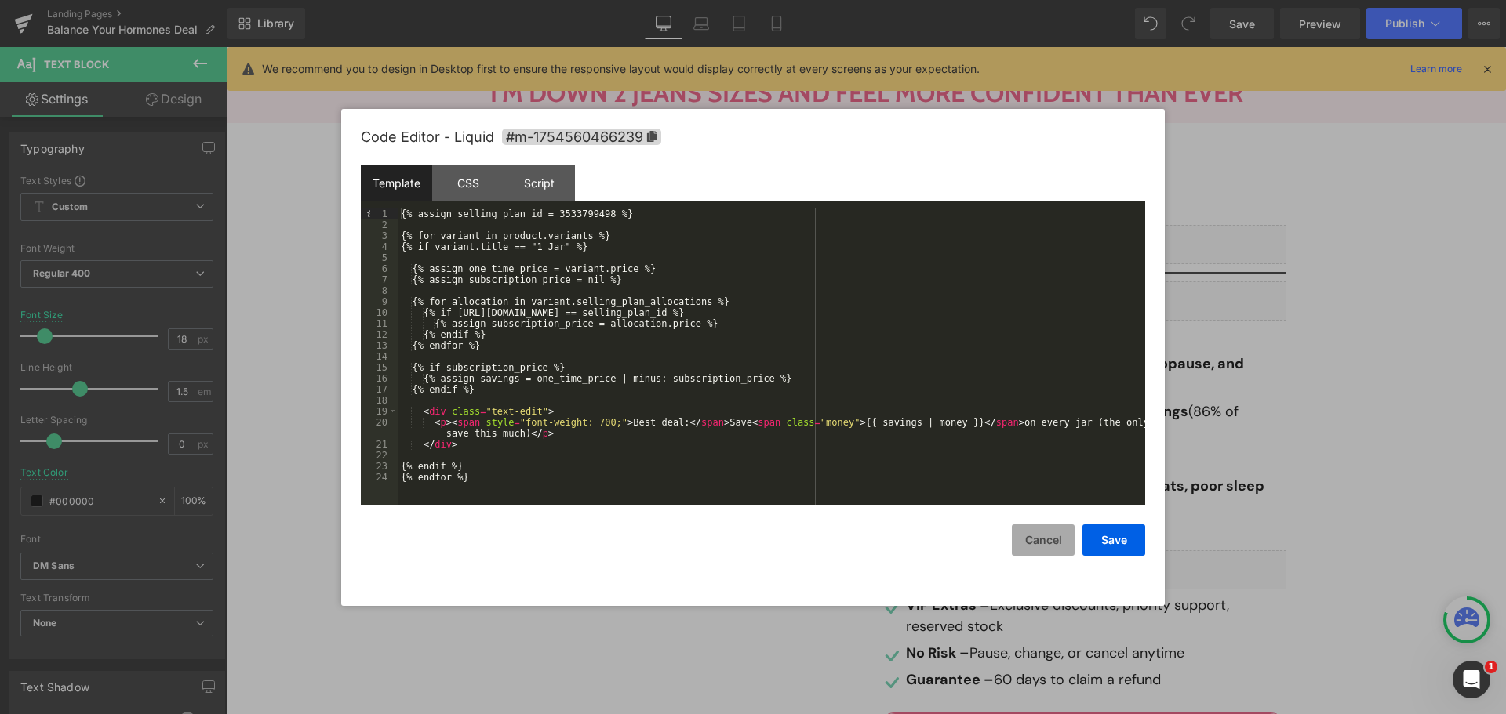
drag, startPoint x: 1044, startPoint y: 539, endPoint x: 711, endPoint y: 438, distance: 347.3
click at [1044, 539] on button "Cancel" at bounding box center [1043, 540] width 63 height 31
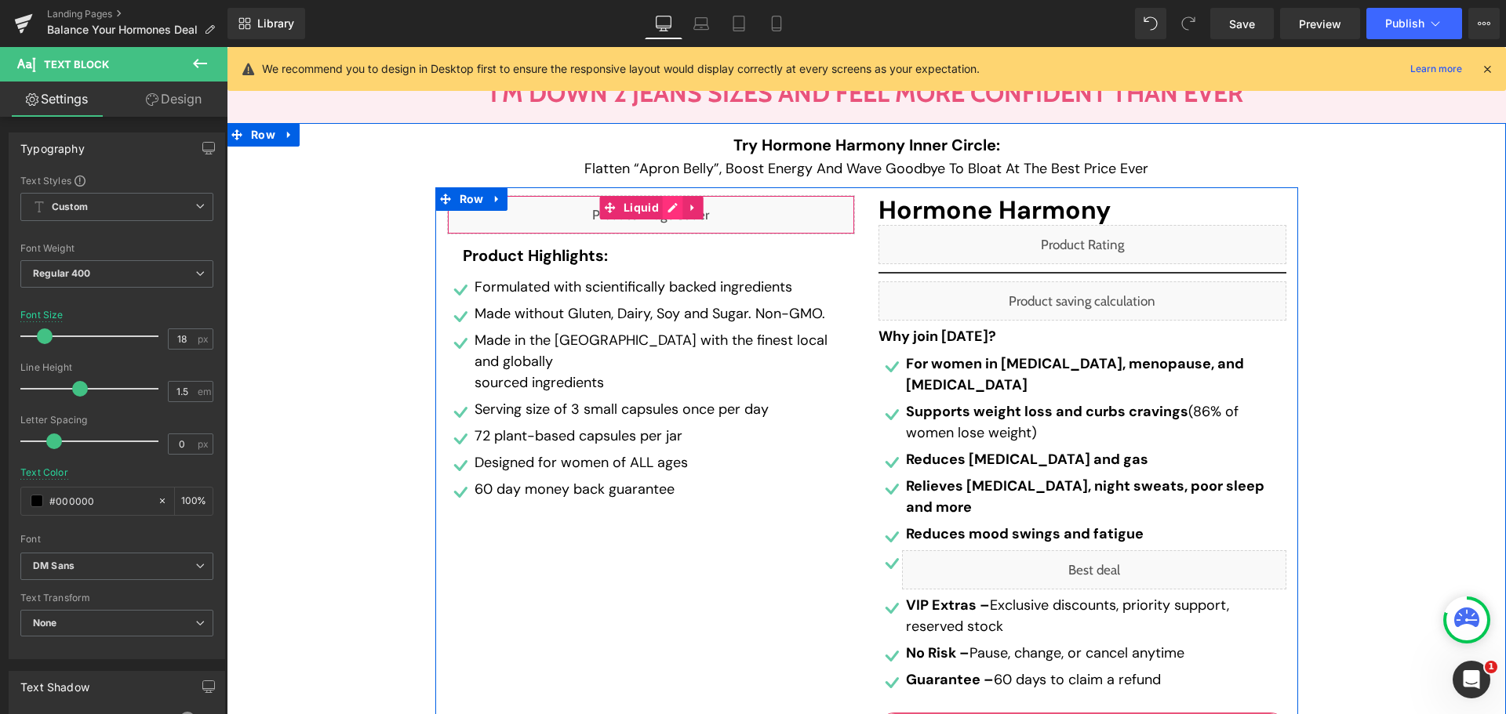
click at [665, 209] on div "Liquid" at bounding box center [651, 214] width 408 height 39
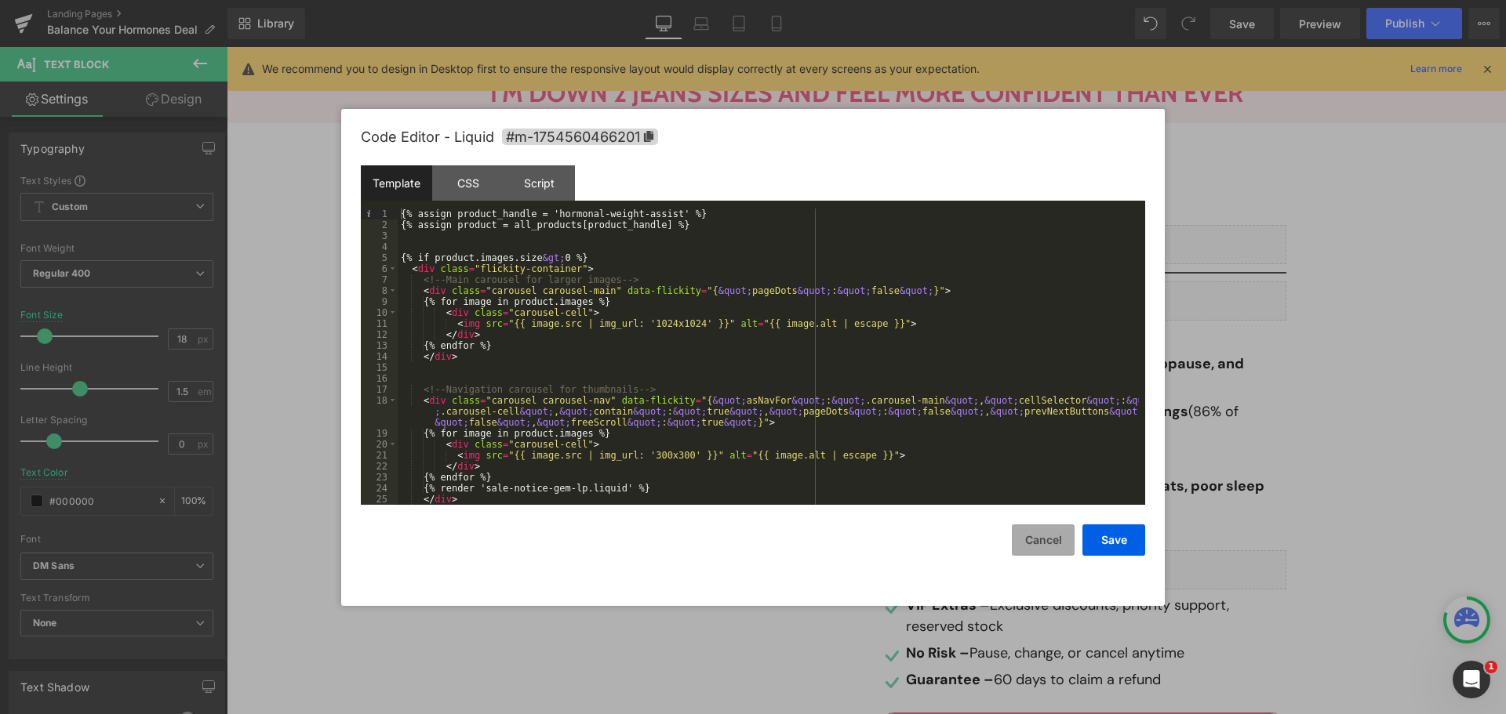
click at [1045, 543] on button "Cancel" at bounding box center [1043, 540] width 63 height 31
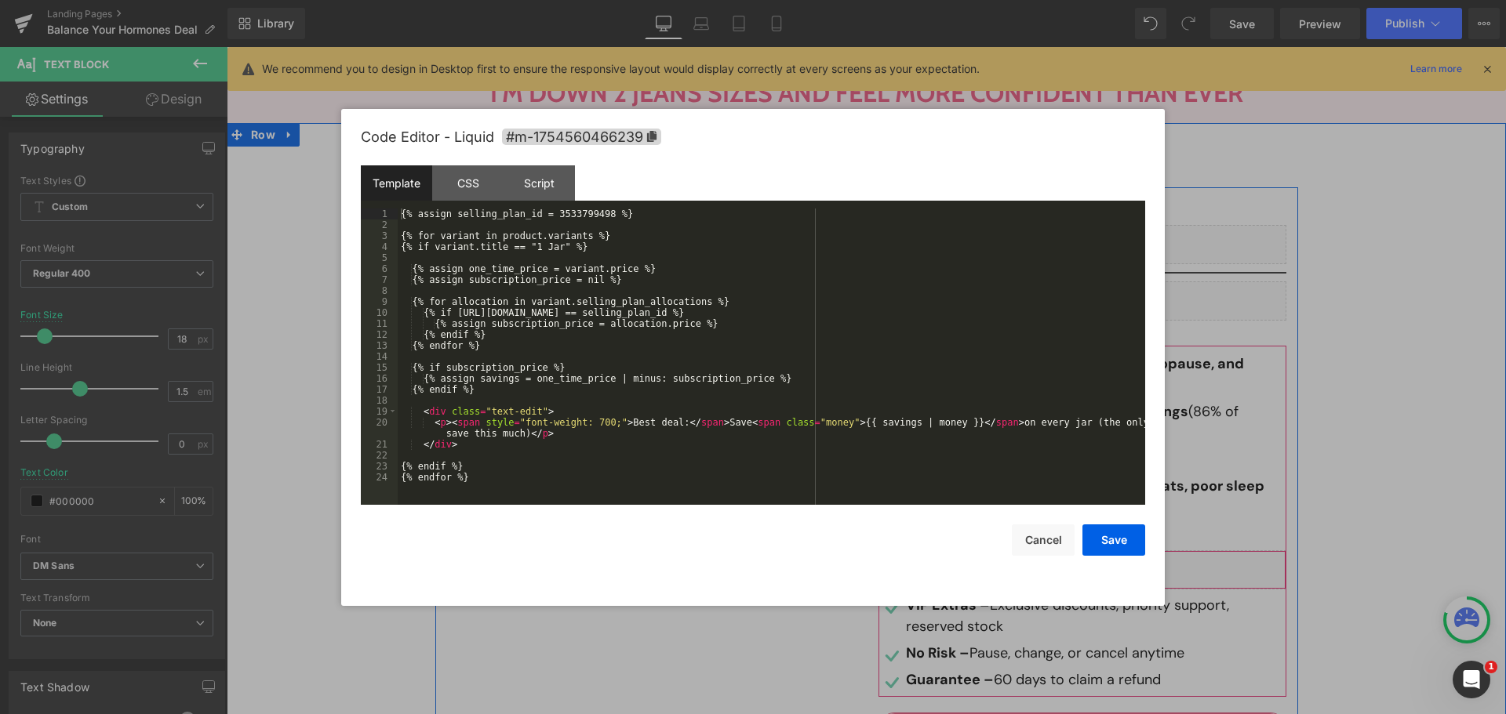
click at [1110, 551] on div "Liquid" at bounding box center [1094, 570] width 384 height 39
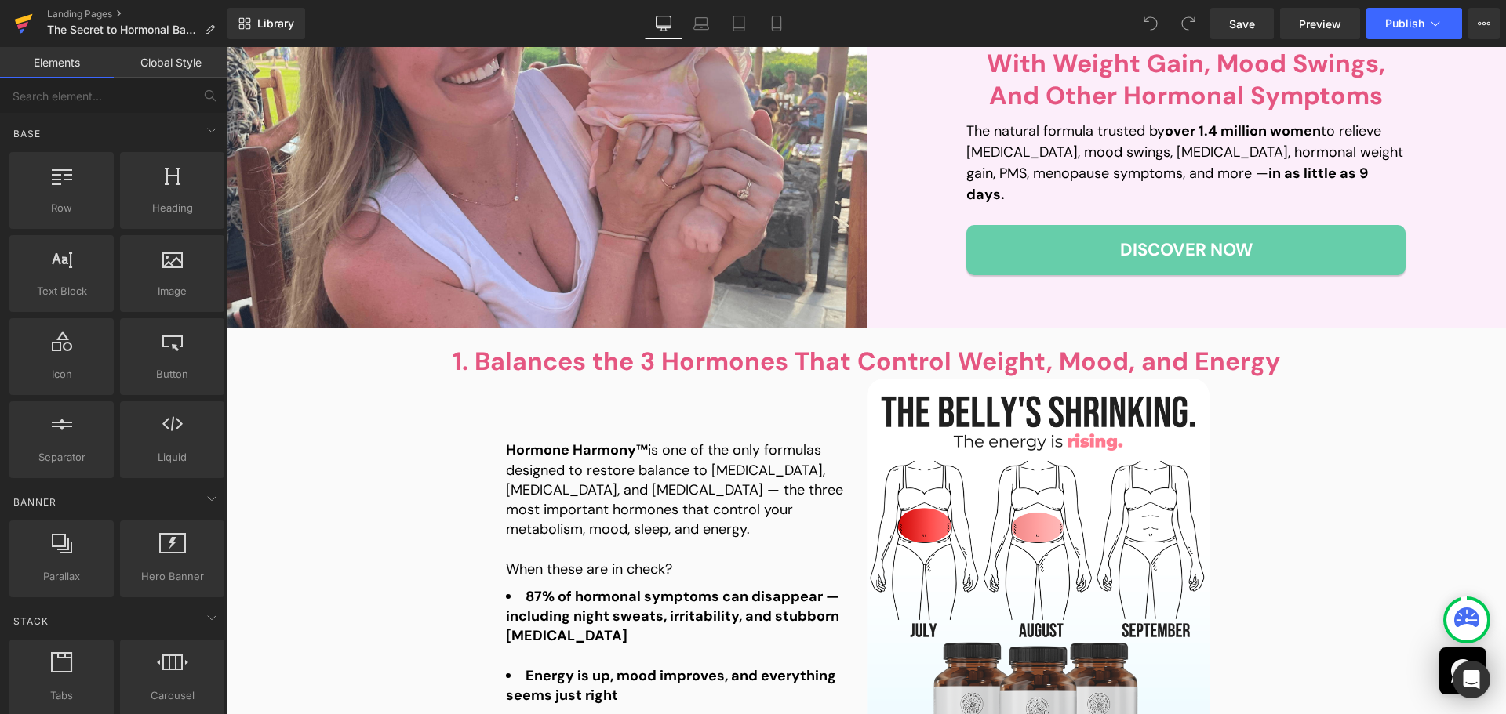
click at [24, 27] on icon at bounding box center [23, 23] width 19 height 39
